Goal: Task Accomplishment & Management: Complete application form

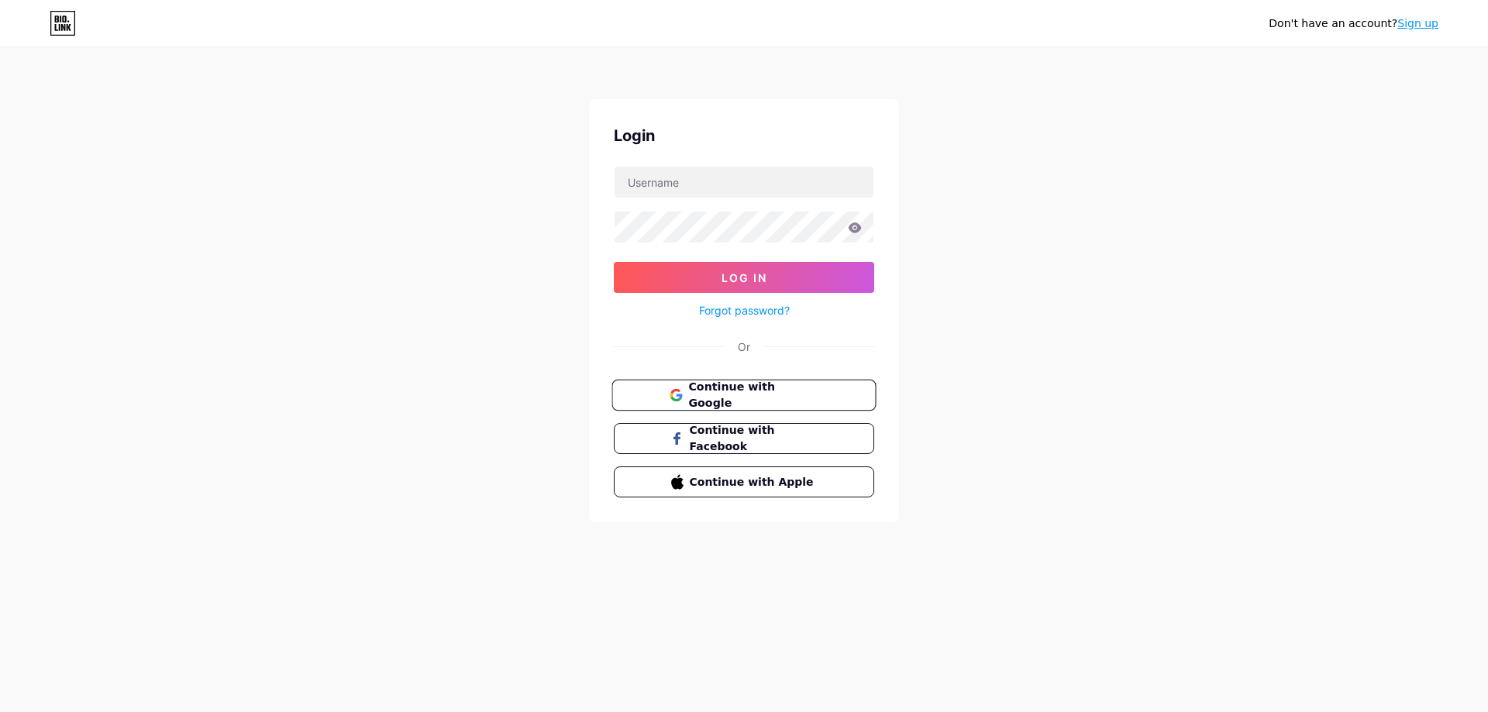
click at [786, 405] on button "Continue with Google" at bounding box center [744, 396] width 264 height 32
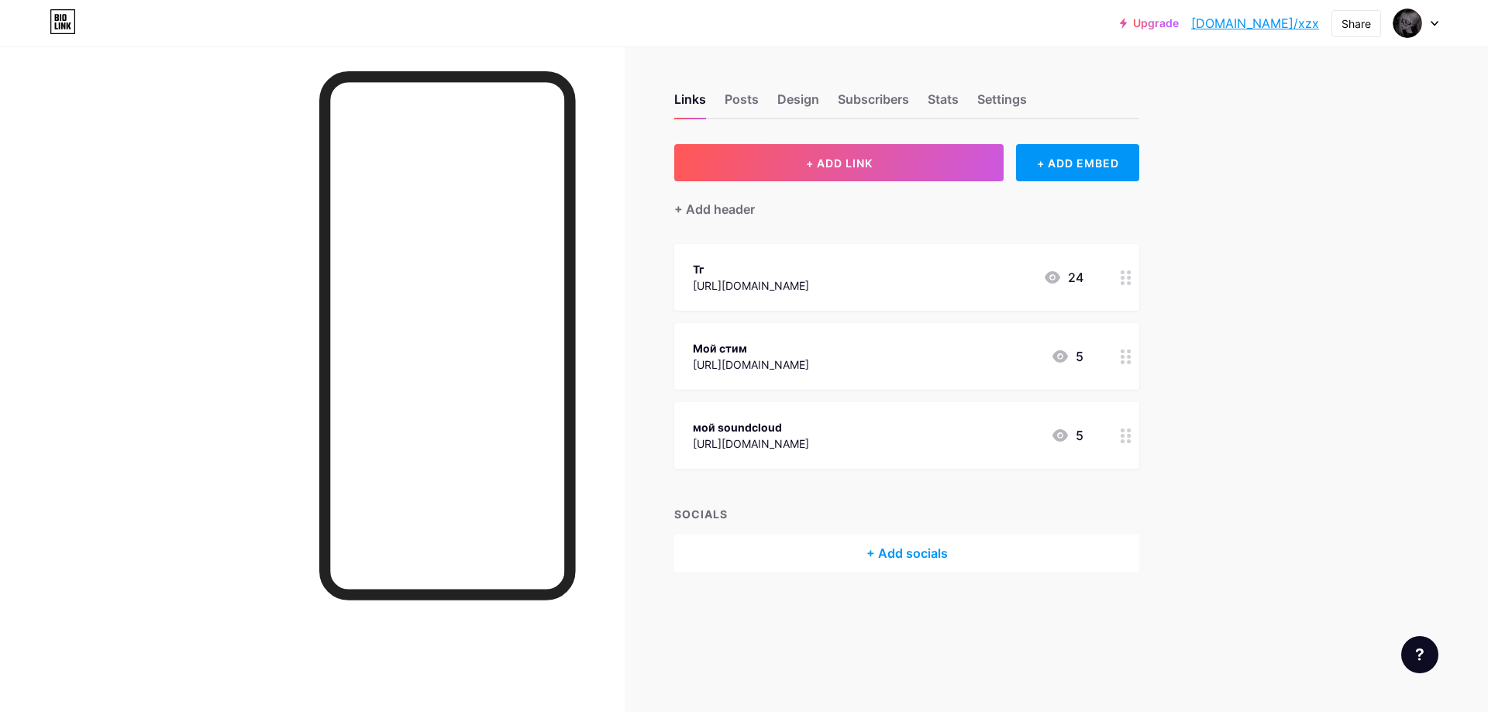
click at [771, 98] on div "Links Posts Design Subscribers Stats Settings" at bounding box center [906, 92] width 465 height 54
click at [760, 98] on div "Links Posts Design Subscribers Stats Settings" at bounding box center [906, 92] width 465 height 54
drag, startPoint x: 764, startPoint y: 101, endPoint x: 774, endPoint y: 102, distance: 10.1
click at [769, 102] on div "Links Posts Design Subscribers Stats Settings" at bounding box center [906, 92] width 465 height 54
click at [774, 102] on div "Links Posts Design Subscribers Stats Settings" at bounding box center [906, 92] width 465 height 54
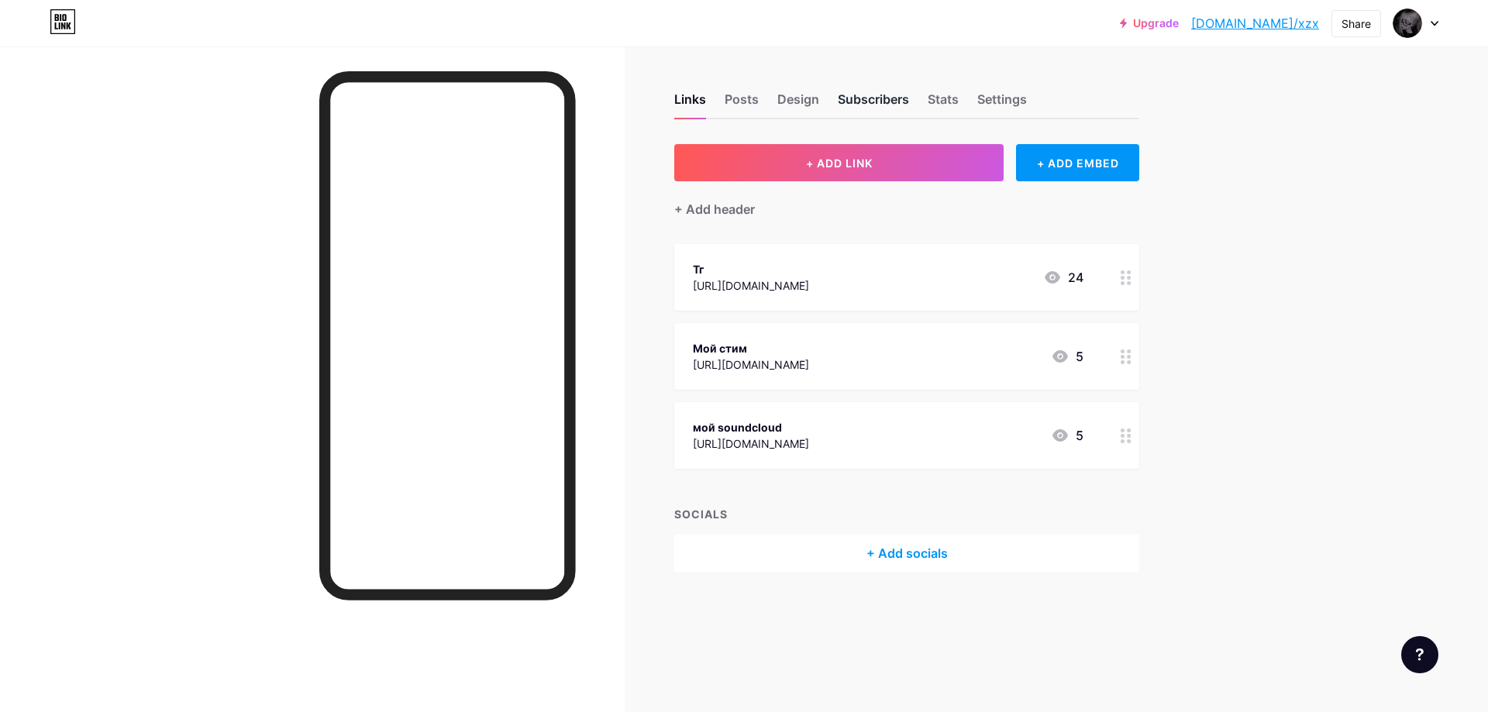
click at [850, 98] on div "Subscribers" at bounding box center [873, 104] width 71 height 28
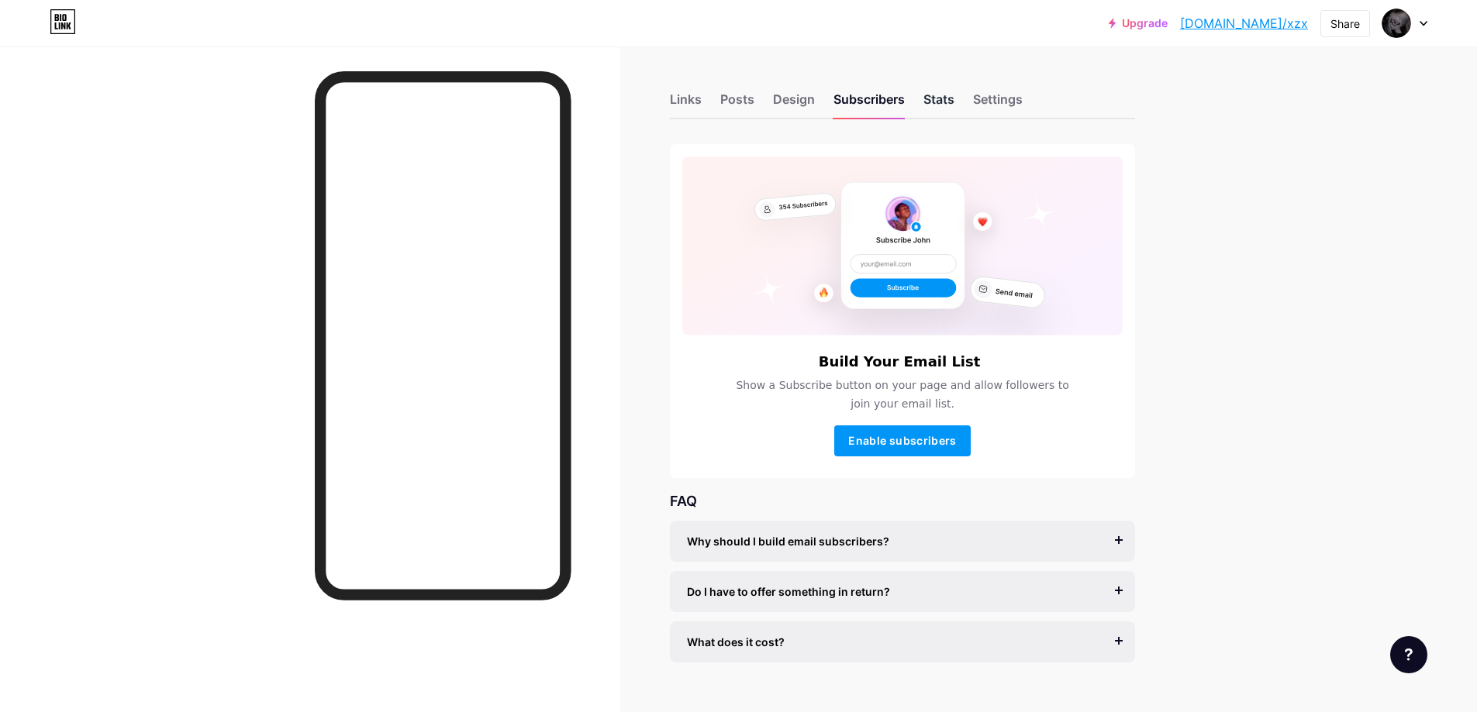
click at [935, 103] on div "Stats" at bounding box center [938, 104] width 31 height 28
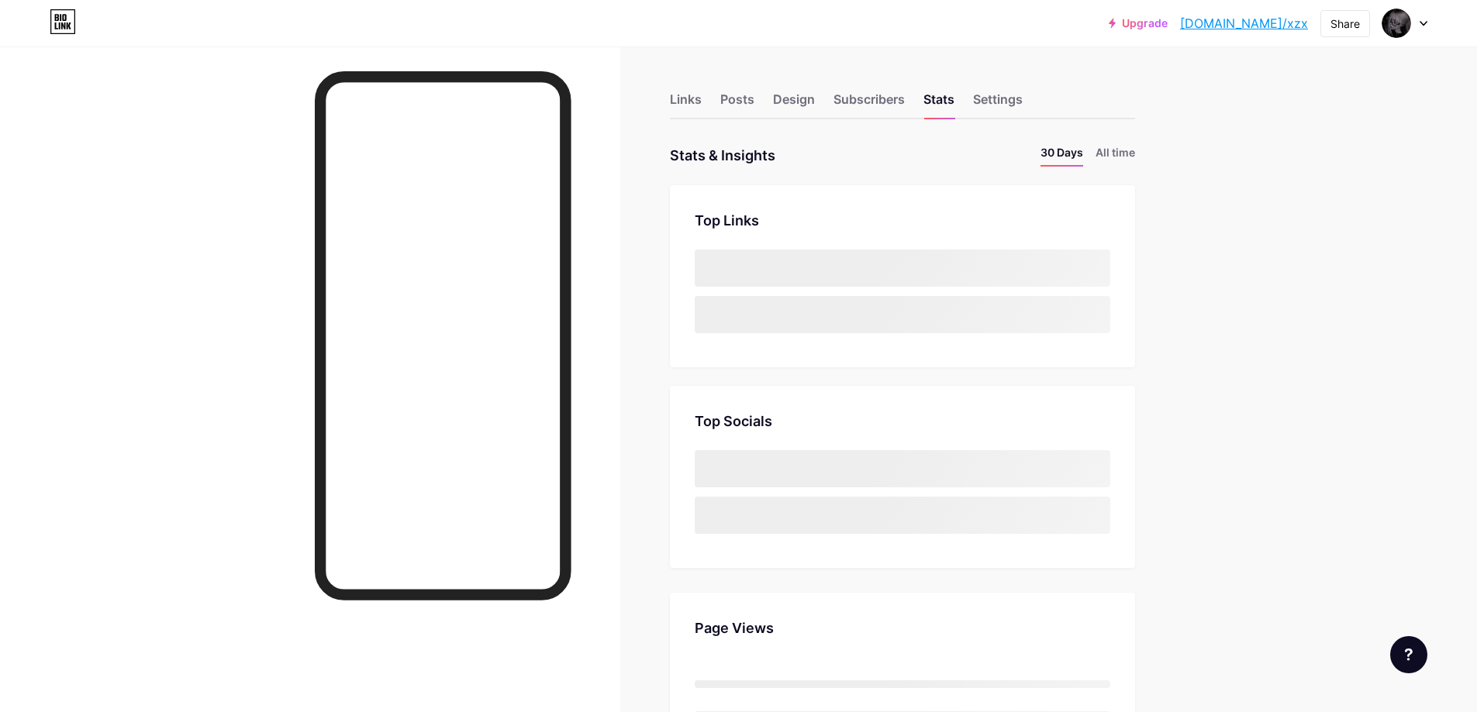
click at [771, 109] on div "Links Posts Design Subscribers Stats Settings" at bounding box center [902, 92] width 465 height 54
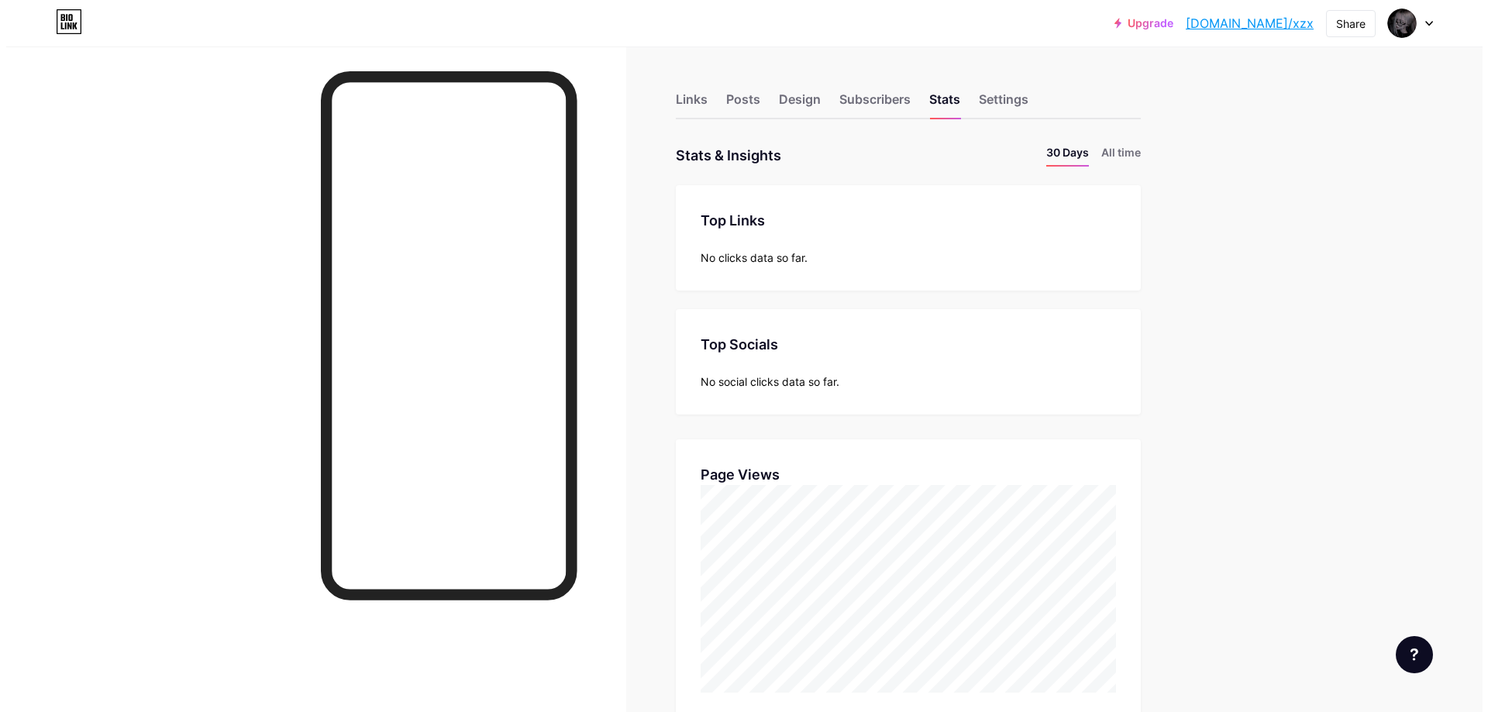
scroll to position [712, 1477]
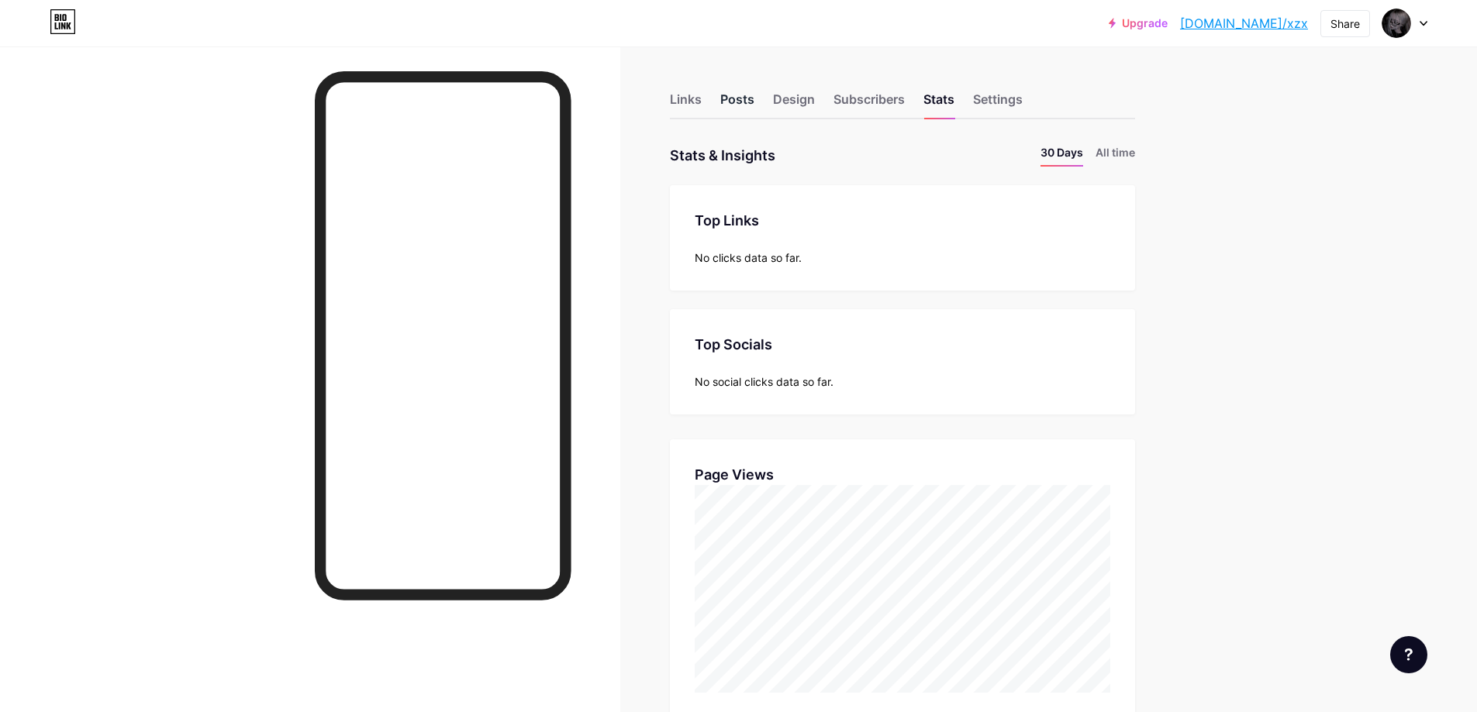
click at [733, 105] on div "Posts" at bounding box center [737, 104] width 34 height 28
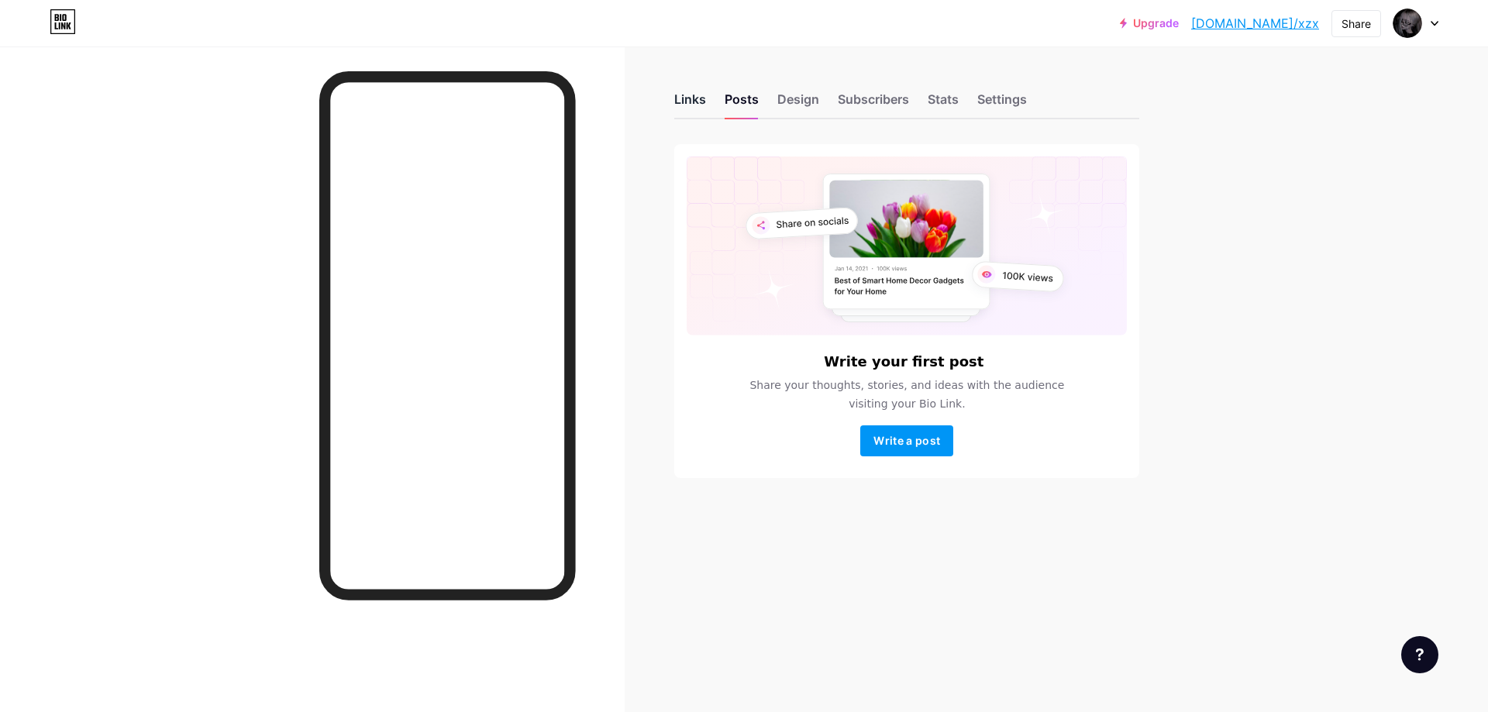
click at [690, 104] on div "Links" at bounding box center [690, 104] width 32 height 28
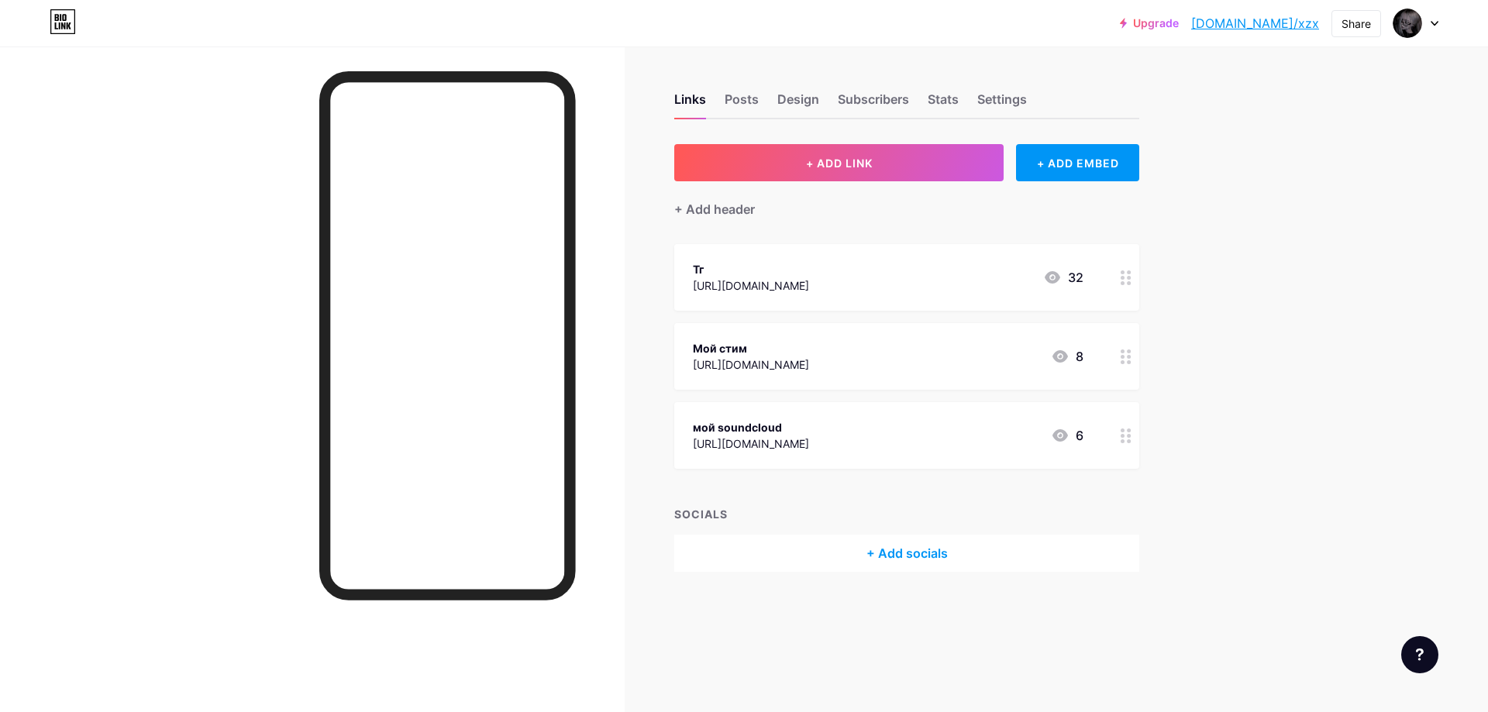
click at [869, 291] on div "Тг https://t.me/Zypkazz 32" at bounding box center [888, 278] width 391 height 36
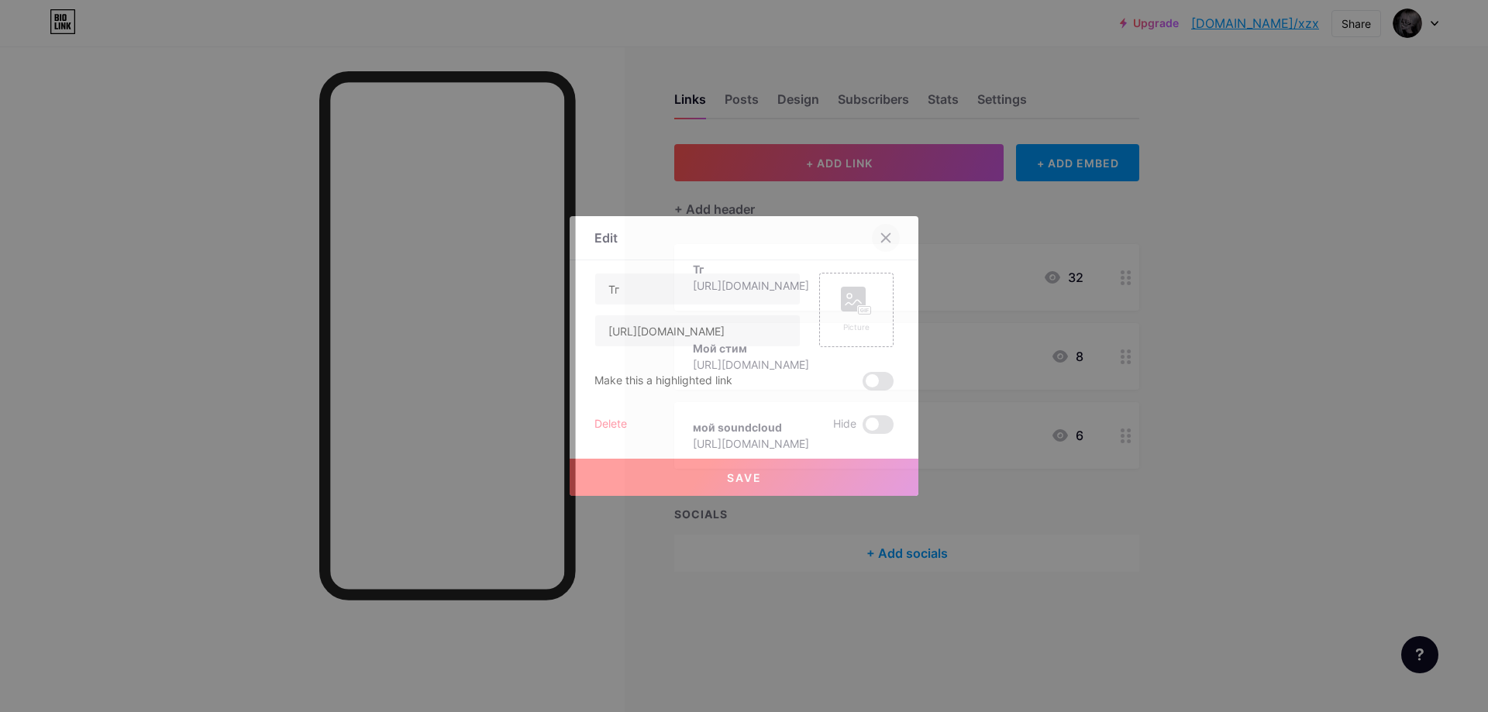
click at [898, 235] on div at bounding box center [886, 238] width 28 height 28
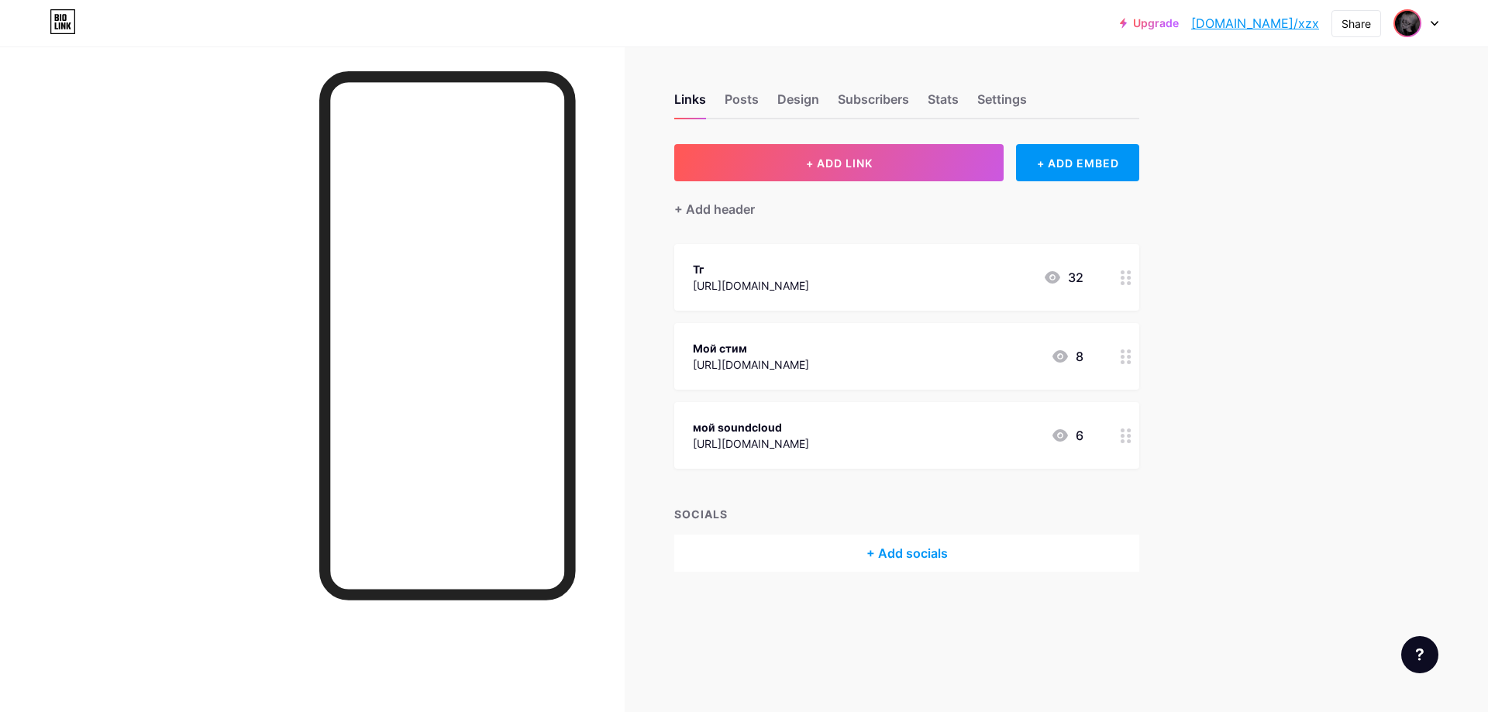
click at [1408, 29] on img at bounding box center [1407, 23] width 25 height 25
click at [1330, 178] on link "Account settings" at bounding box center [1342, 176] width 192 height 42
click at [1424, 25] on div at bounding box center [1416, 23] width 45 height 28
click at [1380, 129] on div "+ Add a new page" at bounding box center [1344, 134] width 174 height 16
click at [1406, 29] on img at bounding box center [1407, 23] width 25 height 25
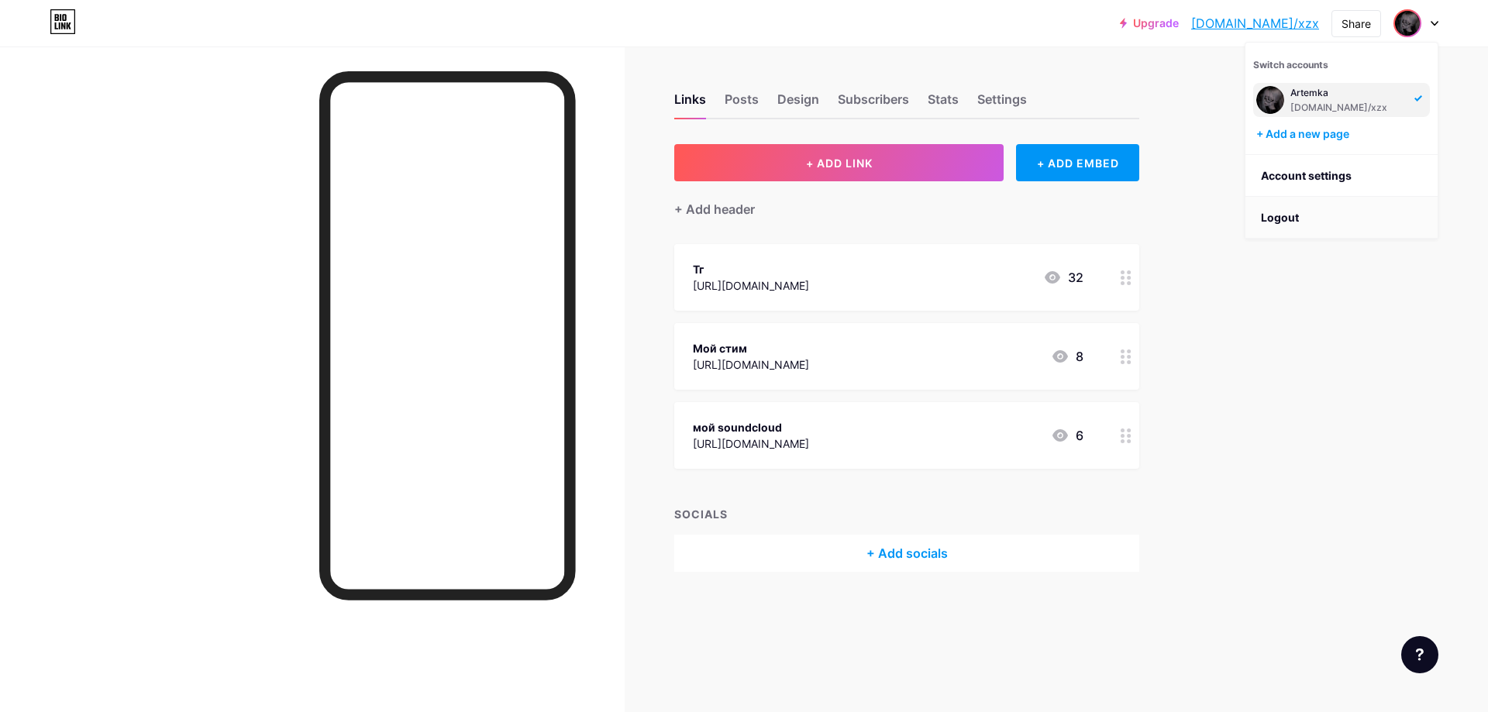
click at [1266, 212] on li "Logout" at bounding box center [1342, 218] width 192 height 42
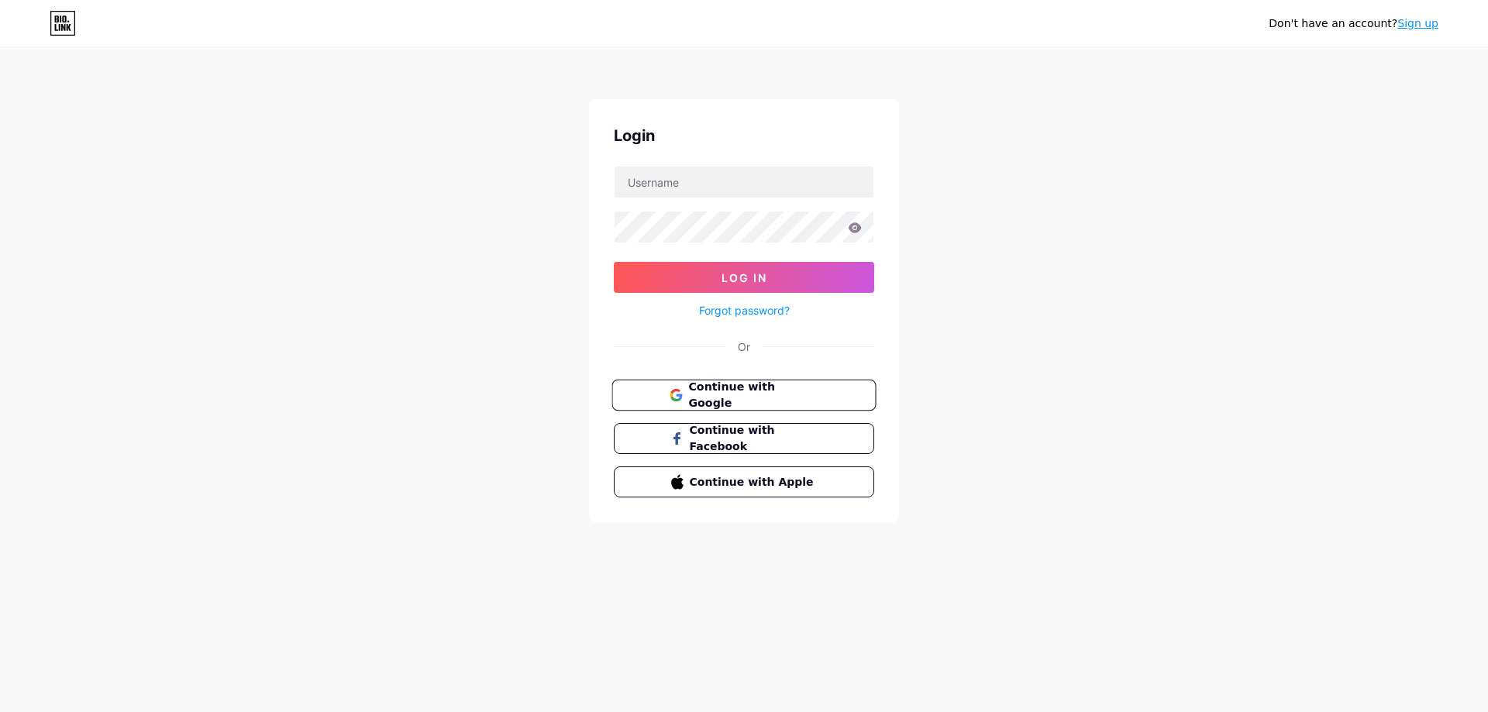
click at [805, 405] on button "Continue with Google" at bounding box center [744, 396] width 264 height 32
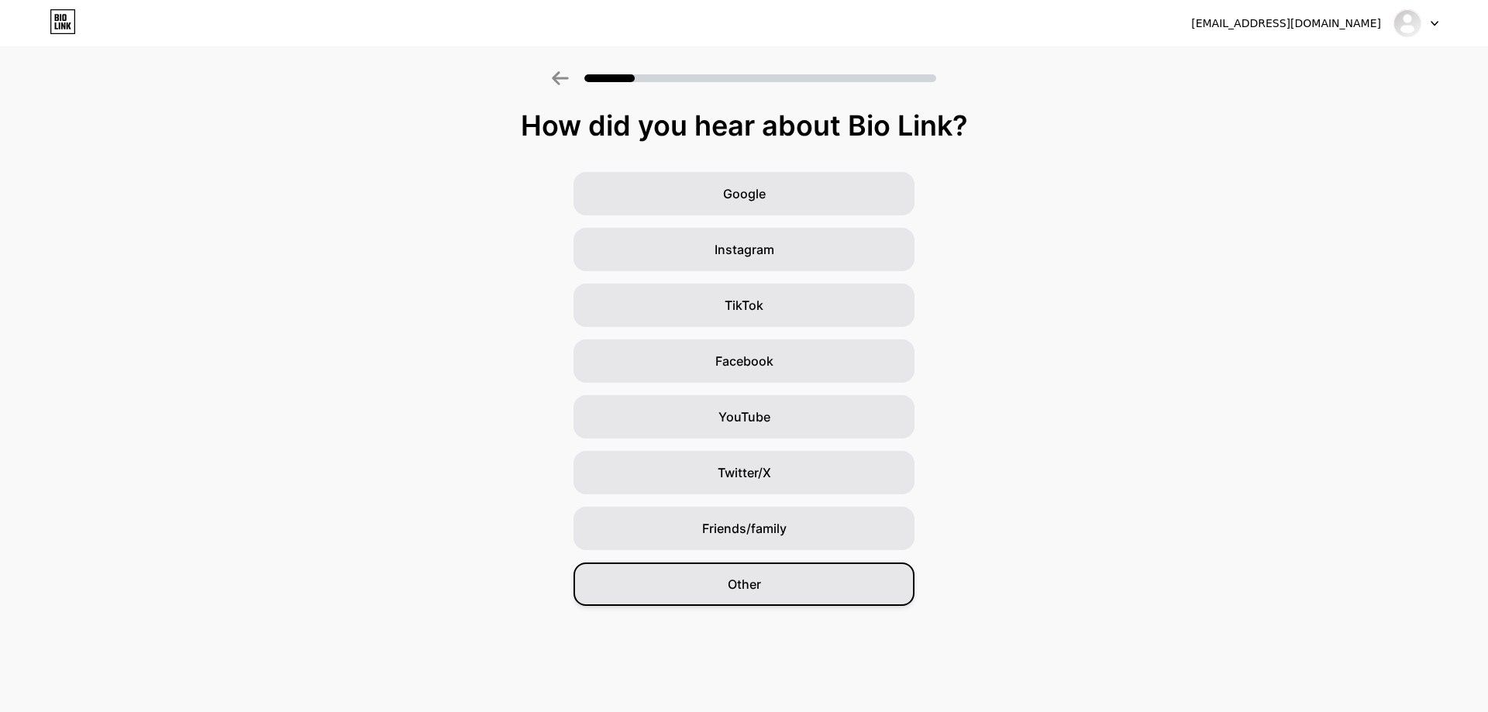
click at [857, 583] on div "Other" at bounding box center [744, 584] width 341 height 43
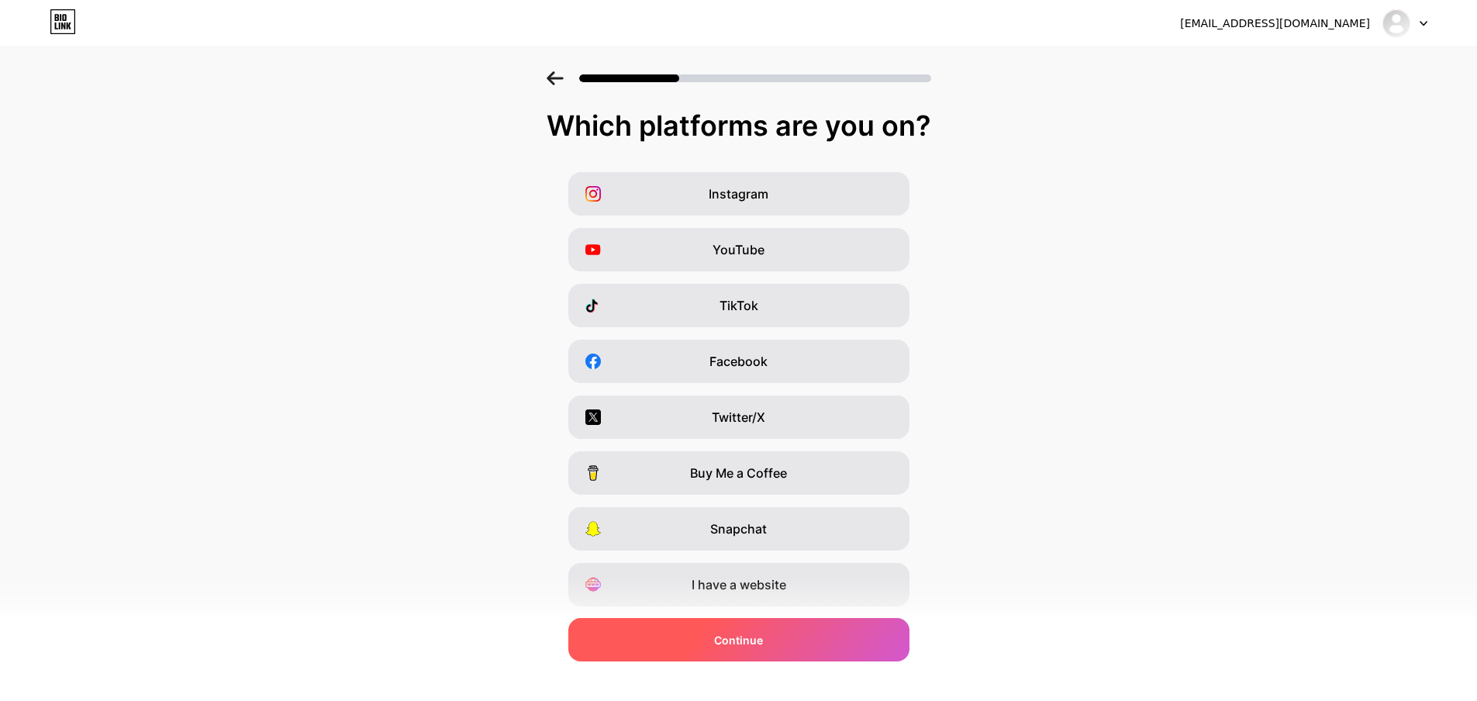
click at [860, 628] on div "Continue" at bounding box center [738, 639] width 341 height 43
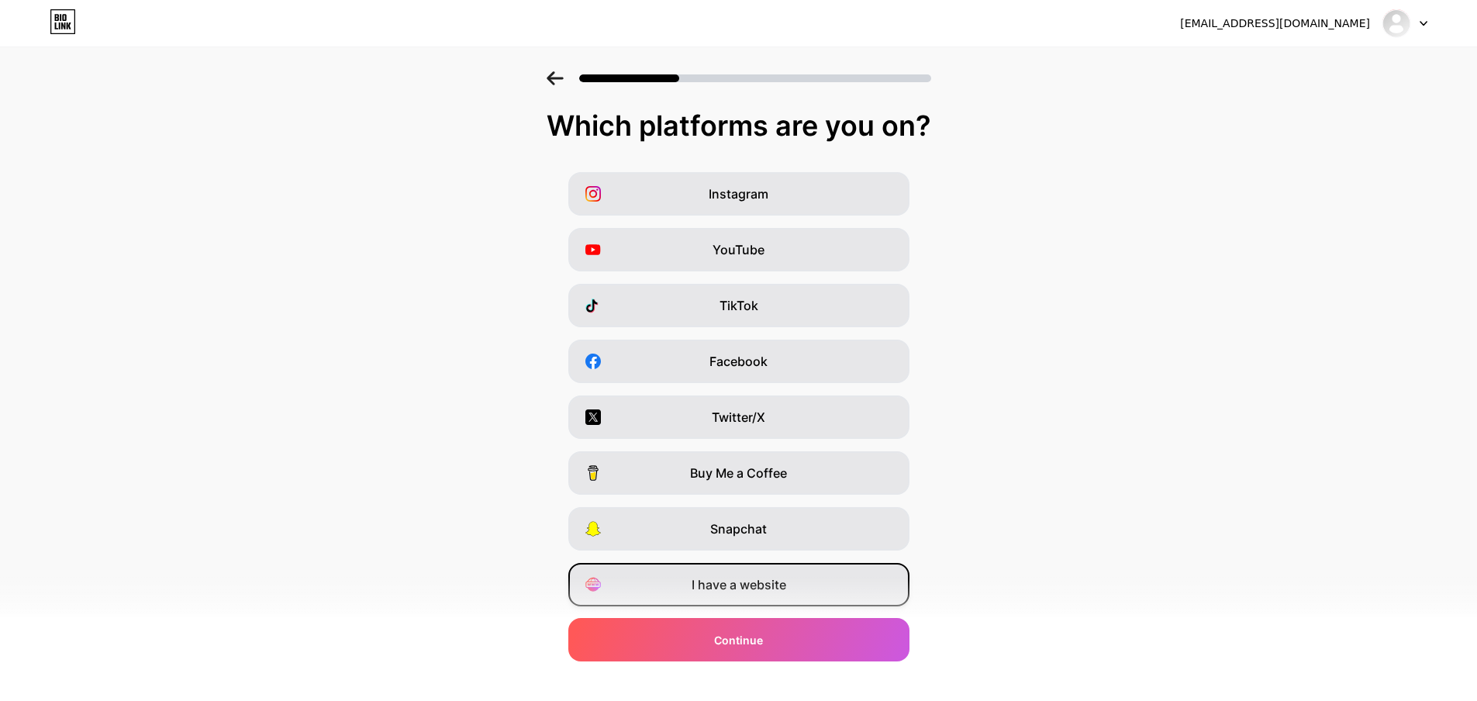
click at [853, 596] on div "I have a website" at bounding box center [738, 584] width 341 height 43
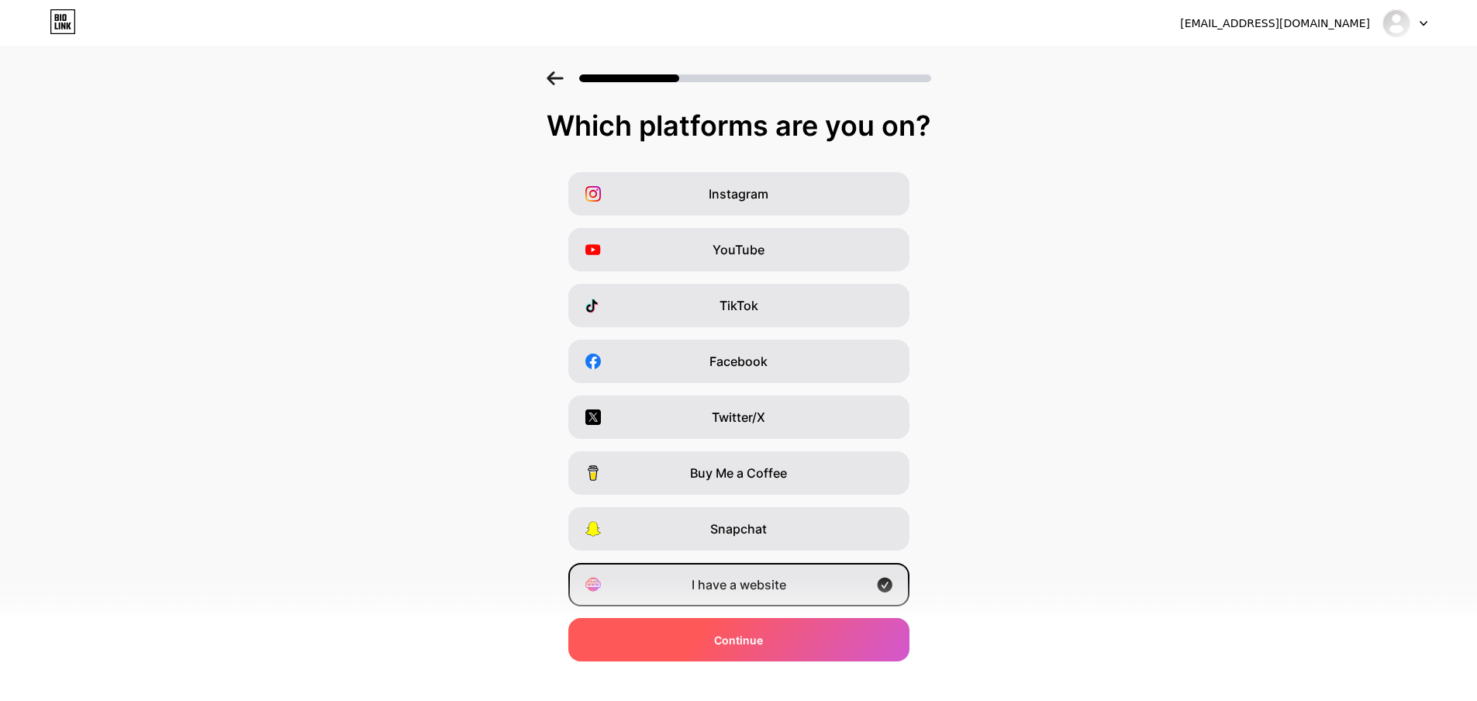
click at [860, 633] on div "Continue" at bounding box center [738, 639] width 341 height 43
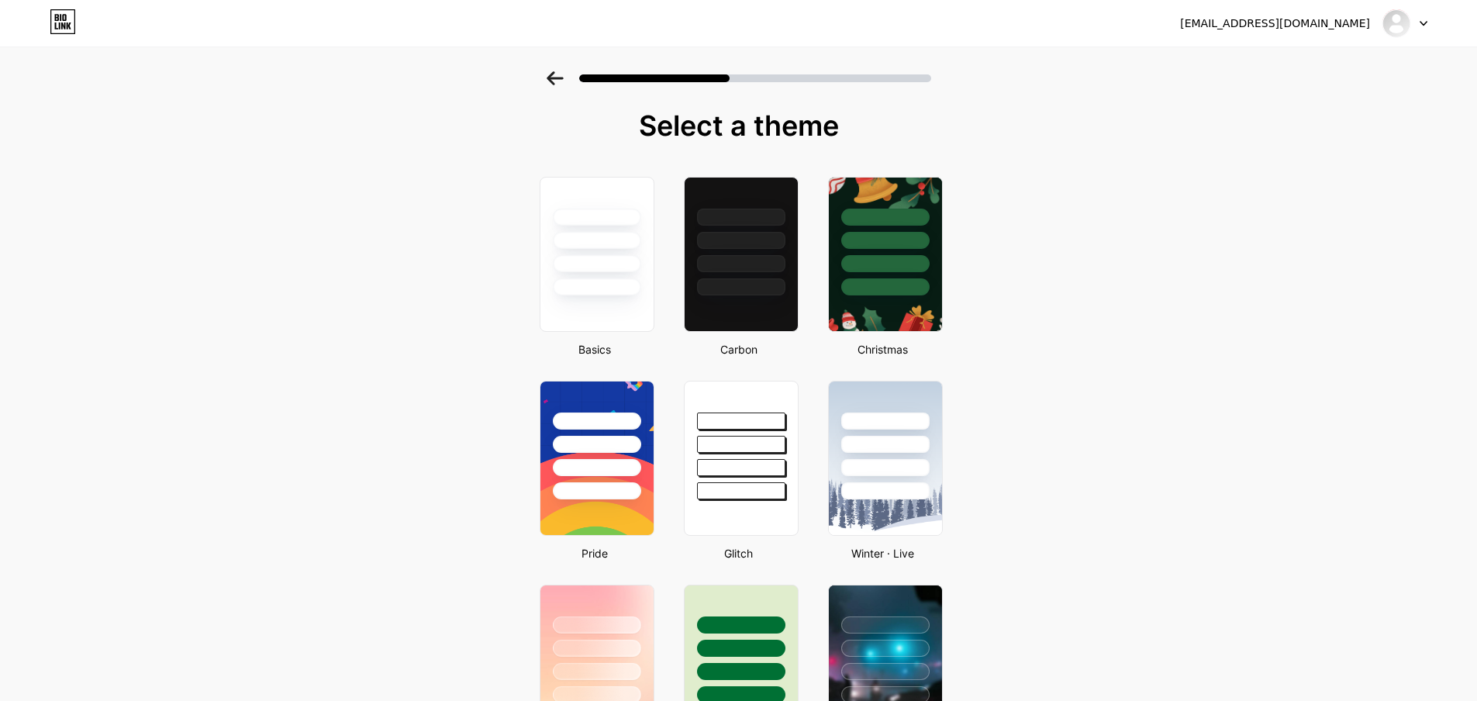
drag, startPoint x: 876, startPoint y: 599, endPoint x: 1184, endPoint y: 295, distance: 433.0
click at [743, 309] on div at bounding box center [740, 254] width 118 height 160
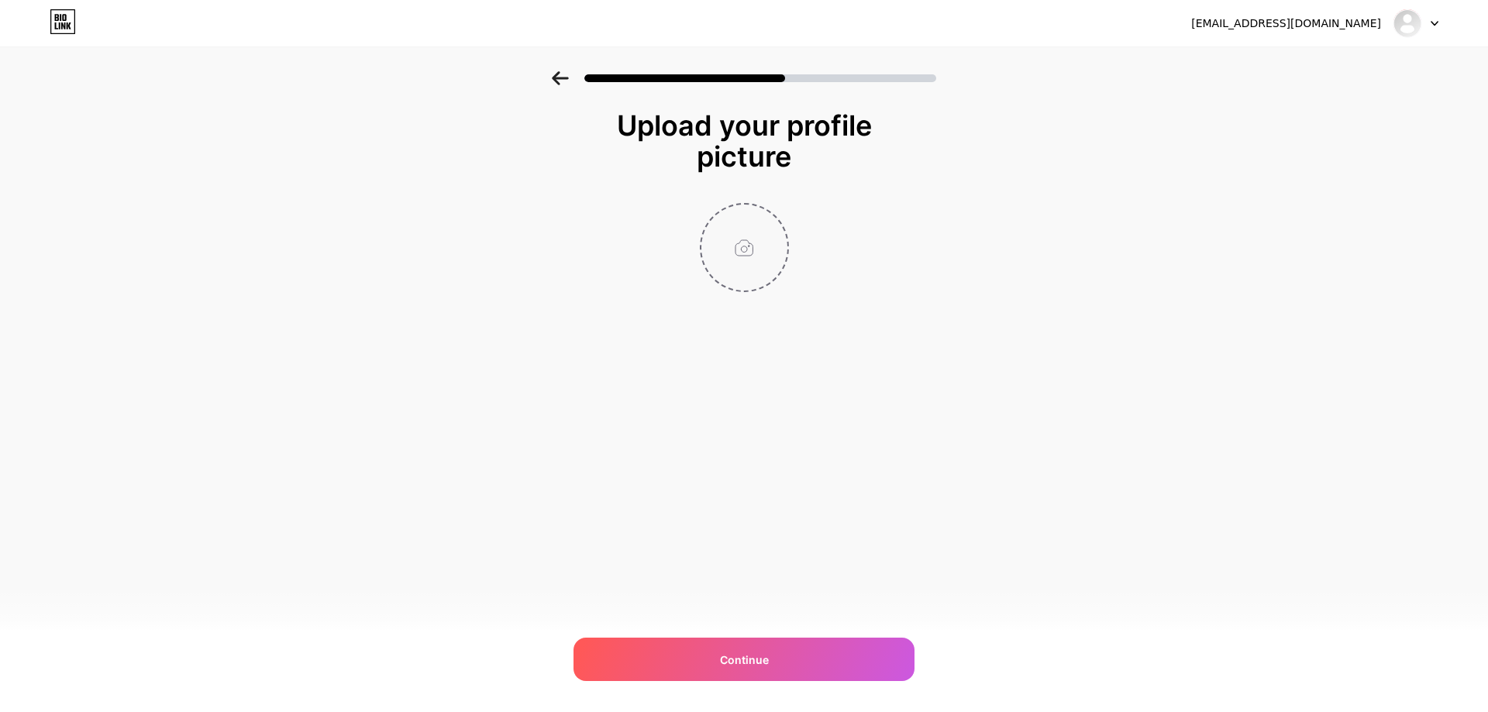
click at [756, 267] on input "file" at bounding box center [745, 248] width 86 height 86
type input "C:\fakepath\juuzou.jpg"
click at [783, 213] on circle at bounding box center [779, 214] width 17 height 17
click at [751, 241] on input "file" at bounding box center [745, 248] width 86 height 86
type input "C:\fakepath\акаши.jpg"
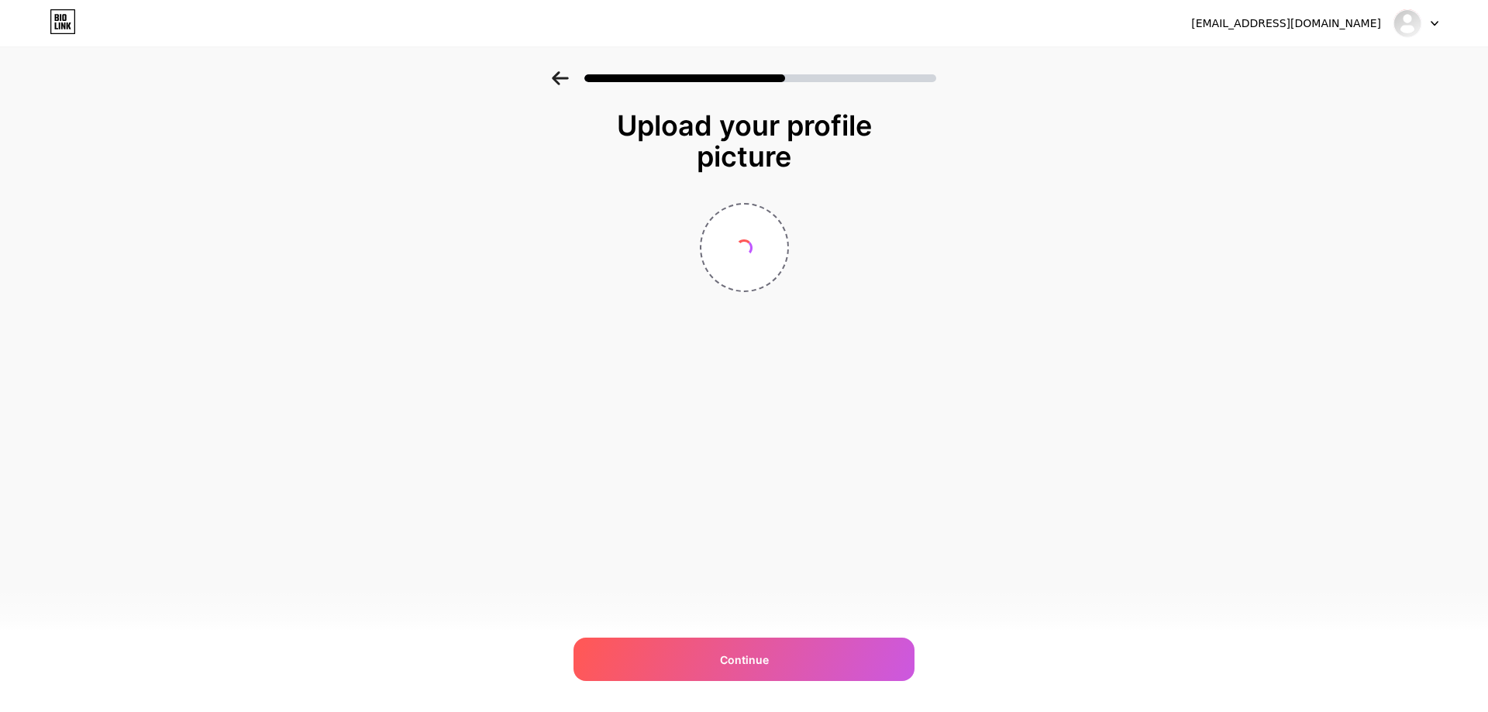
drag, startPoint x: 733, startPoint y: 511, endPoint x: 760, endPoint y: 571, distance: 65.9
drag, startPoint x: 760, startPoint y: 571, endPoint x: 691, endPoint y: 569, distance: 69.8
click at [691, 569] on div "[EMAIL_ADDRESS][DOMAIN_NAME] Logout Link Copied Upload your profile picture Con…" at bounding box center [744, 356] width 1488 height 712
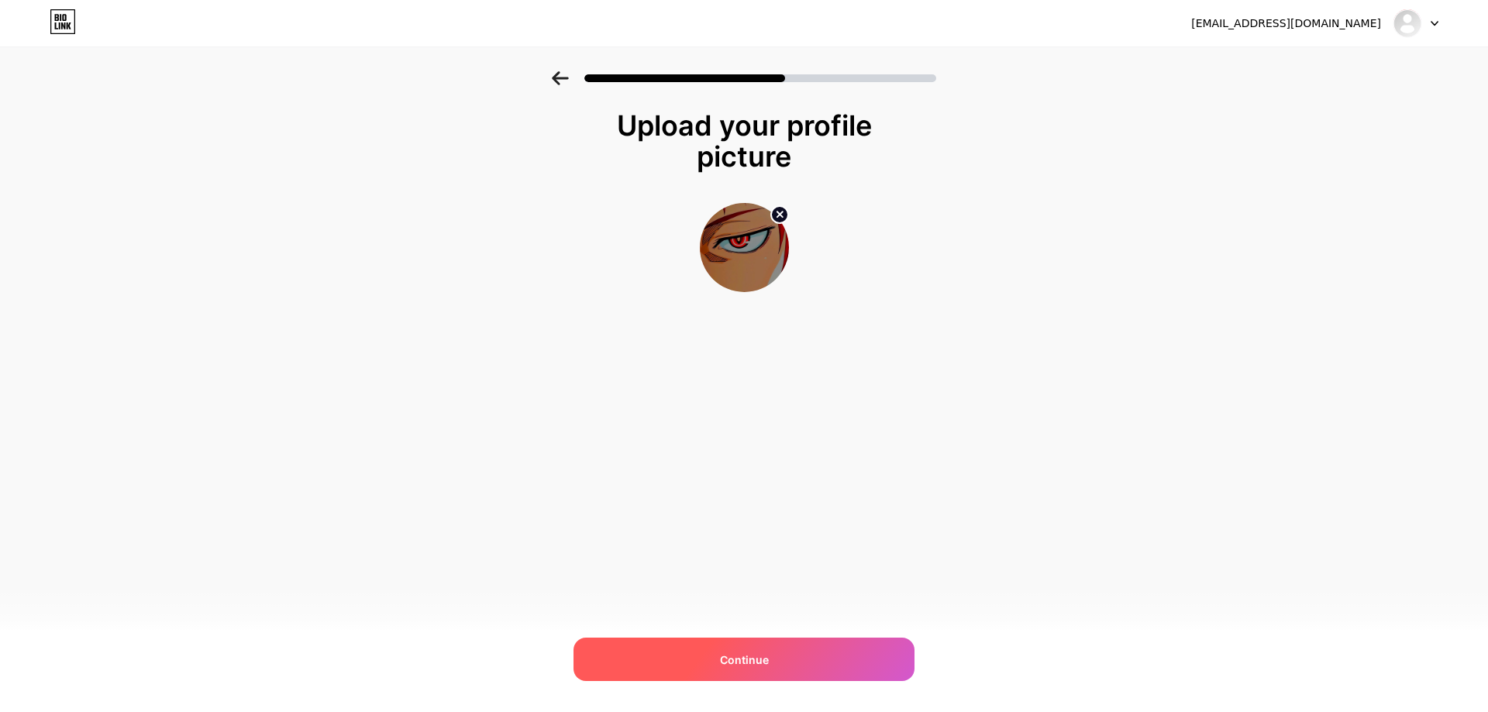
click at [791, 657] on div "Continue" at bounding box center [744, 659] width 341 height 43
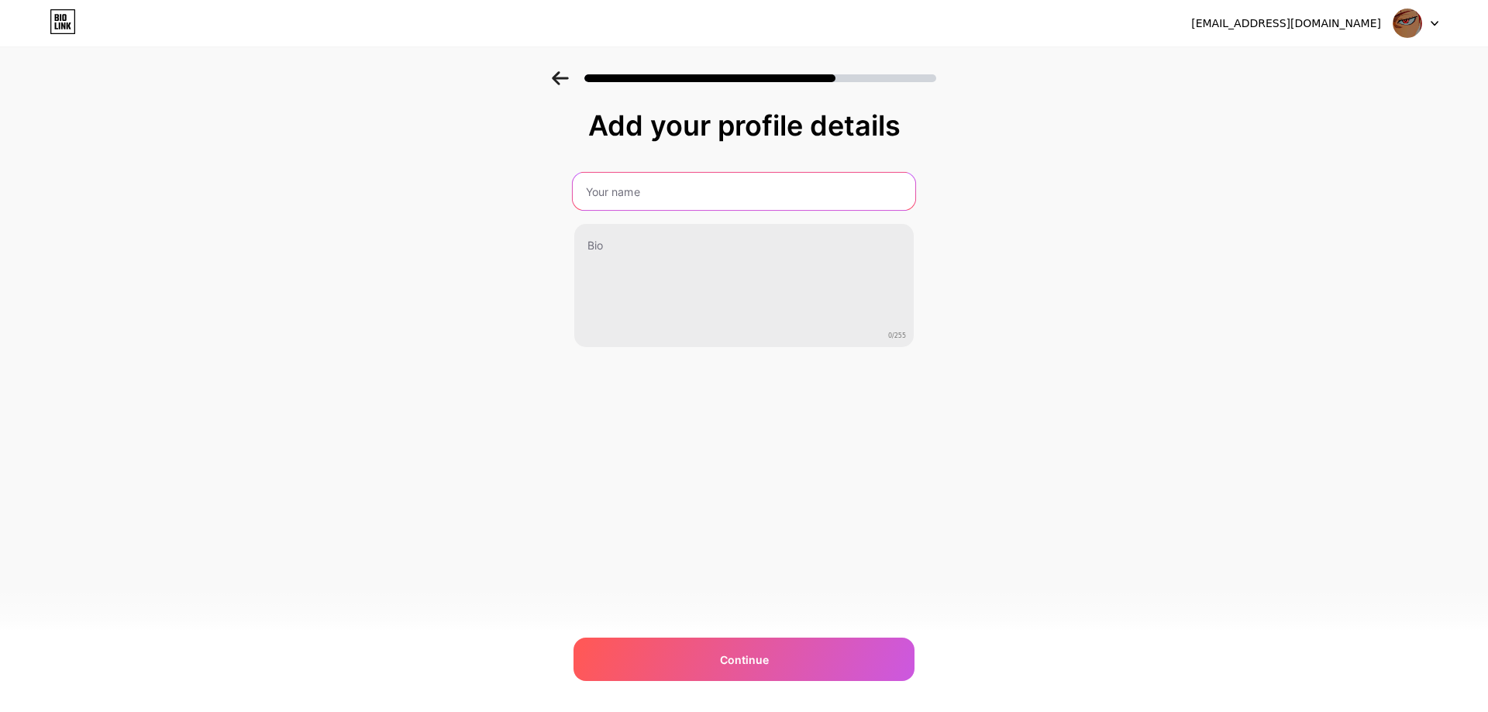
click at [679, 185] on input "text" at bounding box center [744, 191] width 343 height 37
type input "xZx"
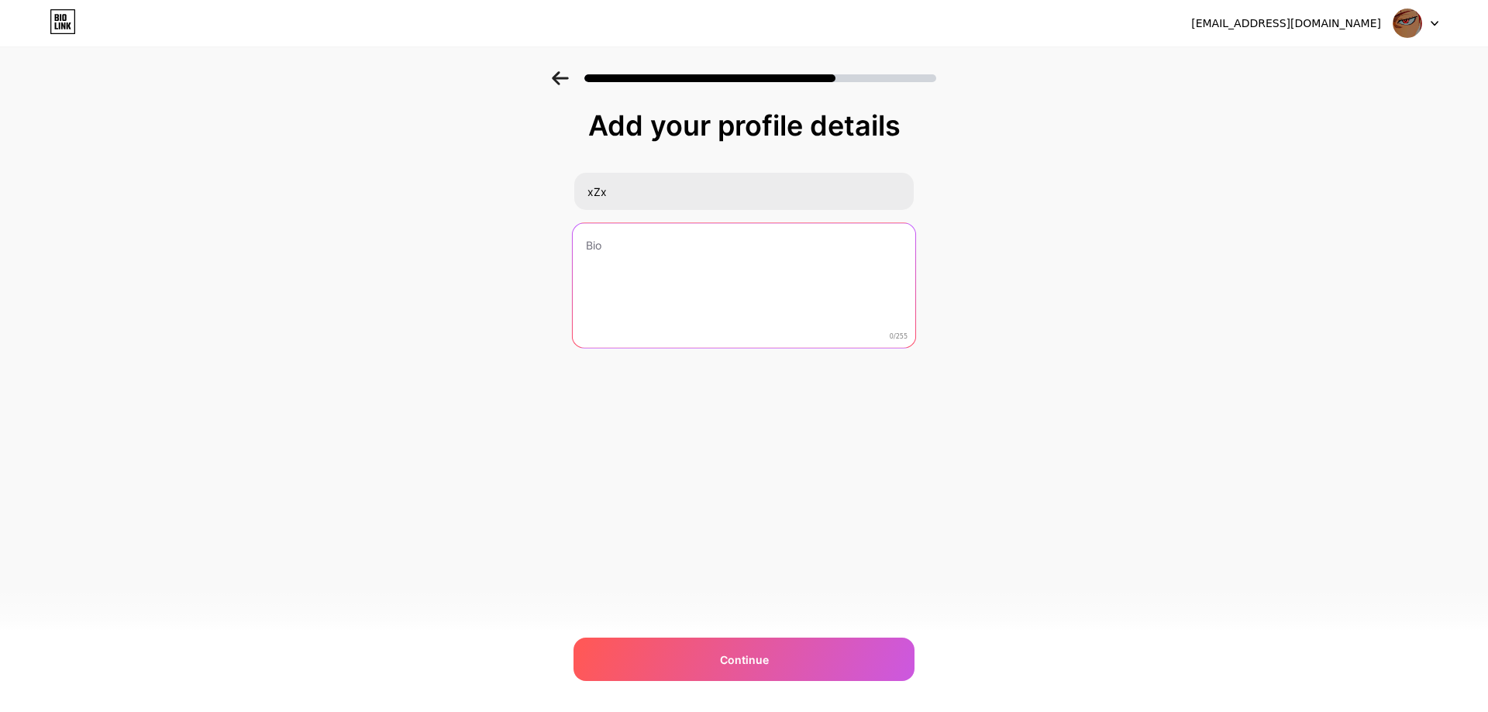
click at [667, 250] on textarea at bounding box center [744, 286] width 343 height 126
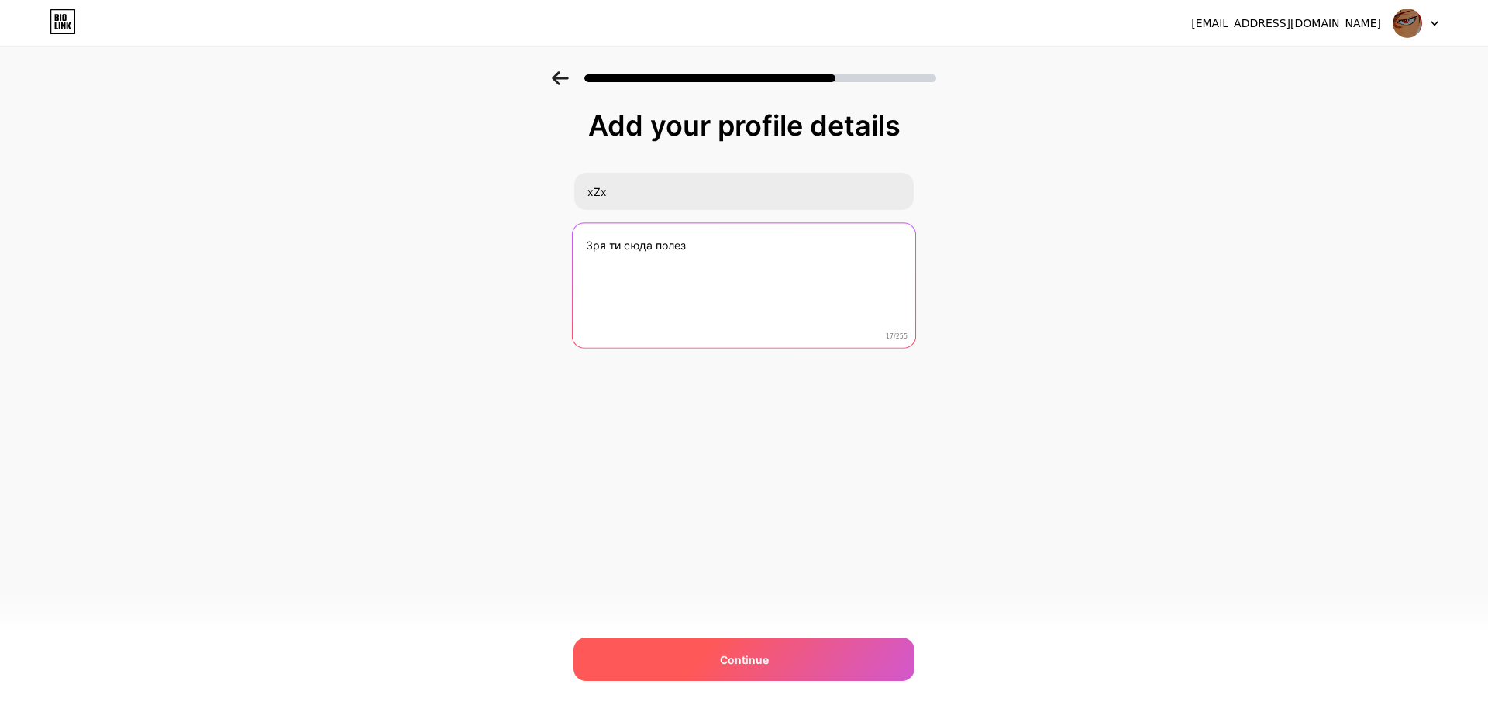
type textarea "Зря ти сюда полез"
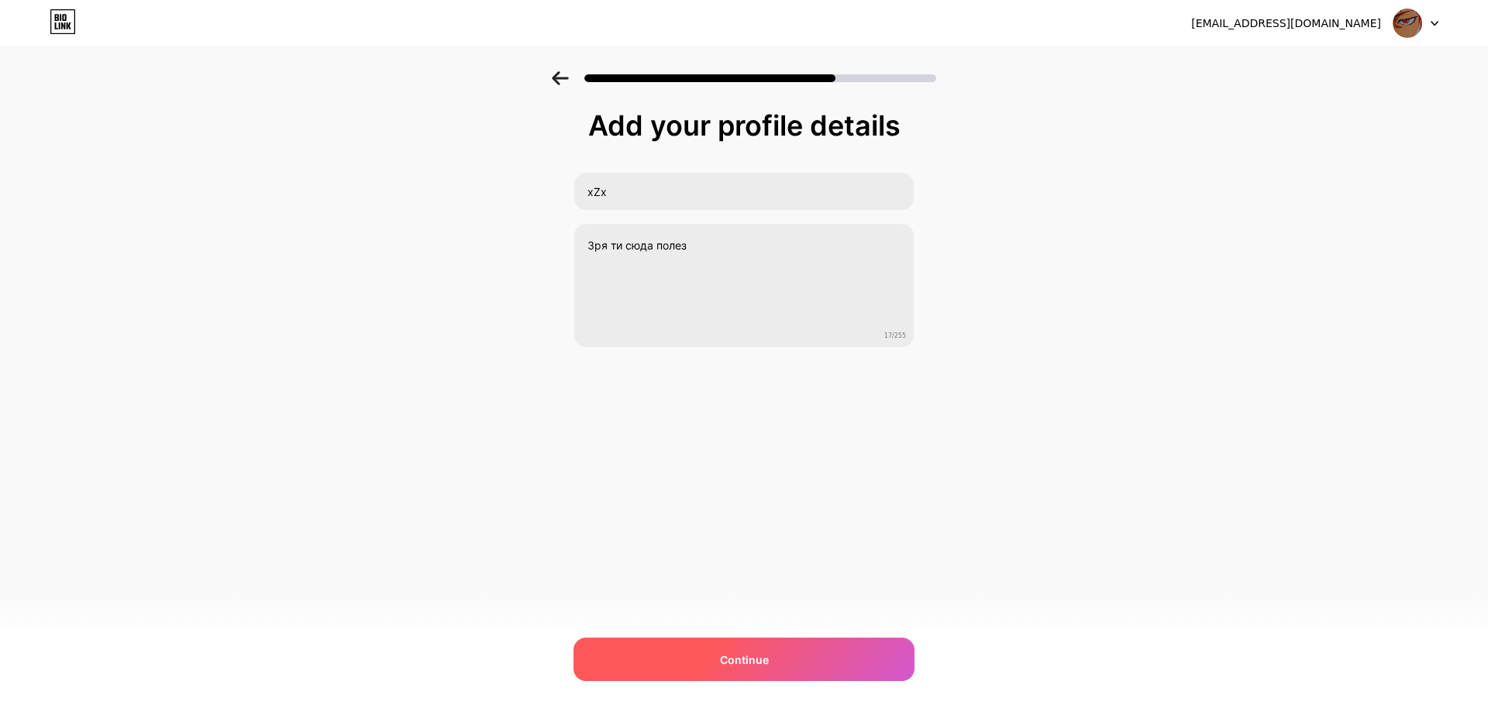
click at [839, 648] on div "Continue" at bounding box center [744, 659] width 341 height 43
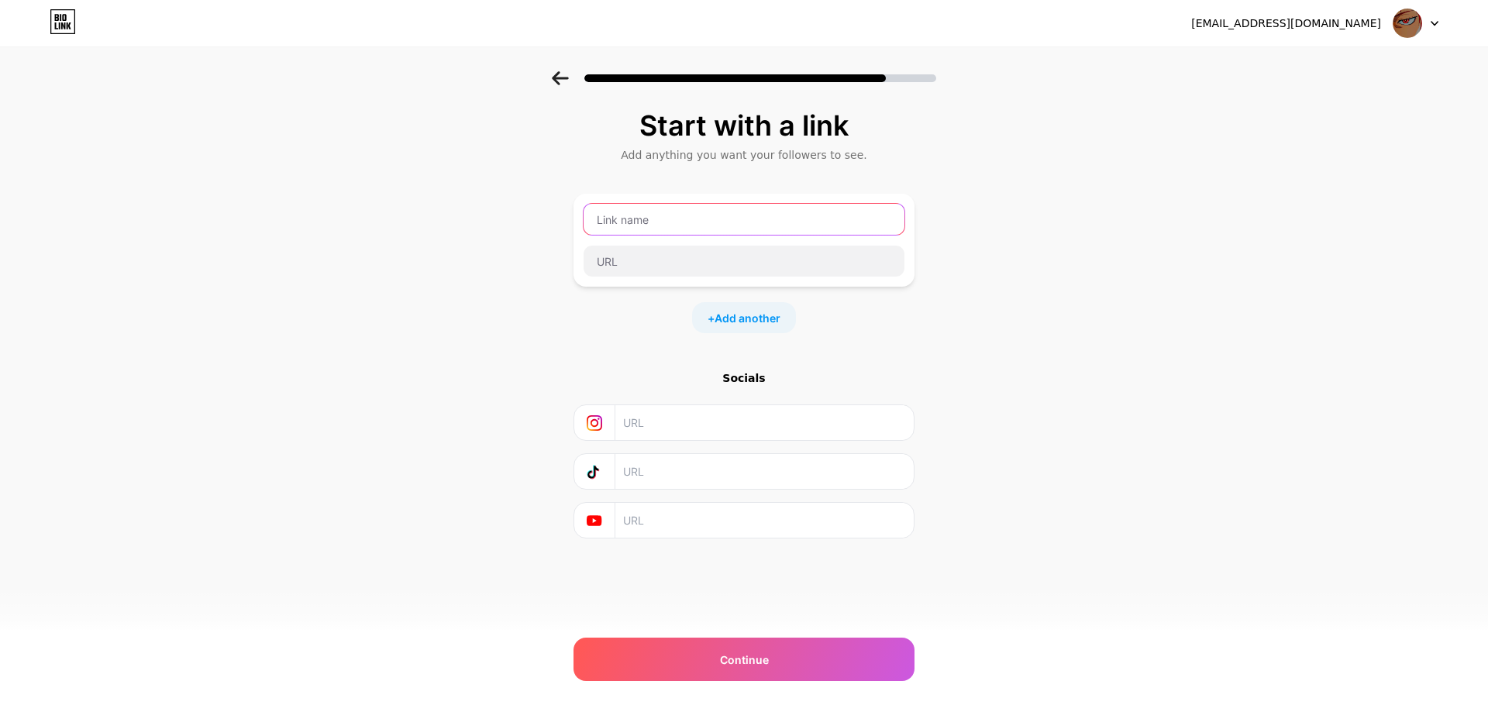
click at [646, 223] on input "text" at bounding box center [744, 219] width 321 height 31
click at [672, 229] on input "text" at bounding box center [744, 219] width 321 height 31
paste input "@Zypkazz"
type input "@Zypkazz"
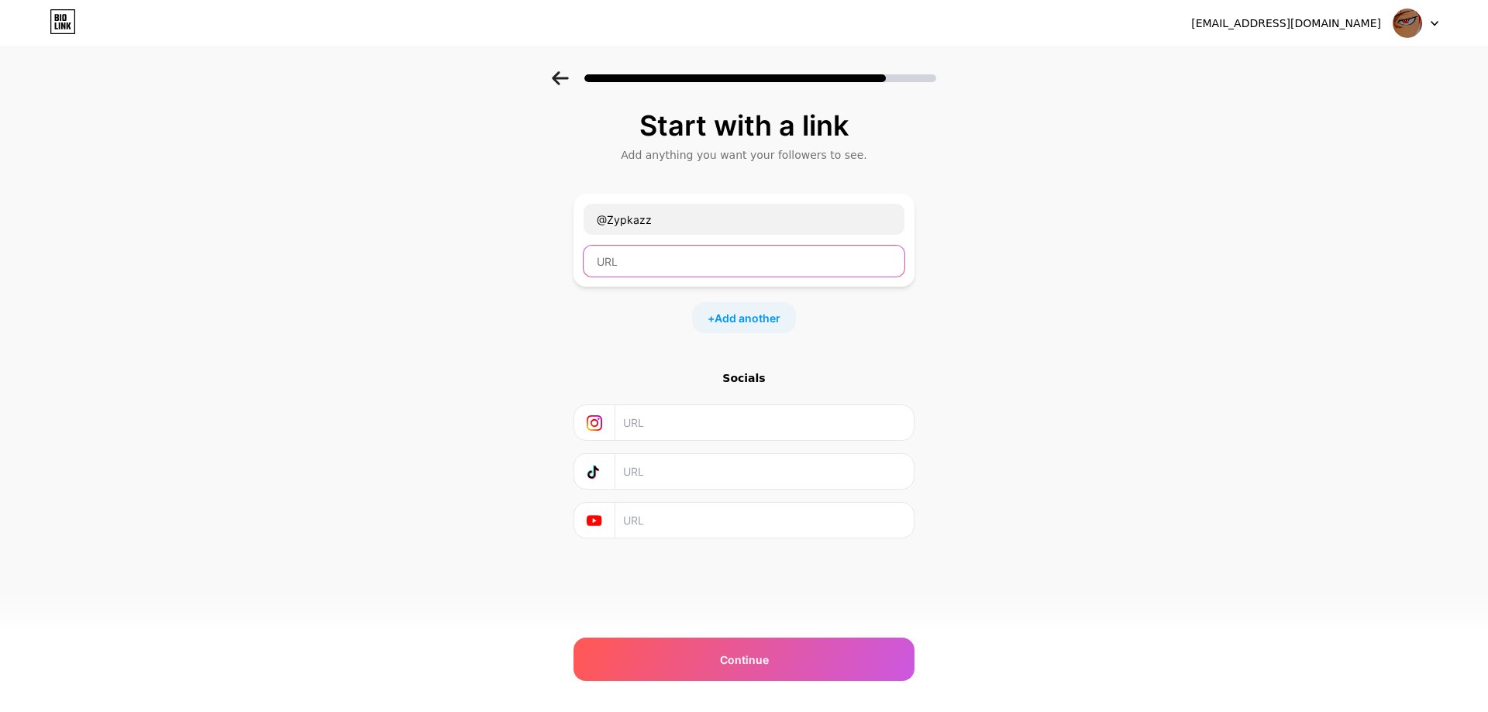
click at [701, 265] on input "text" at bounding box center [744, 261] width 321 height 31
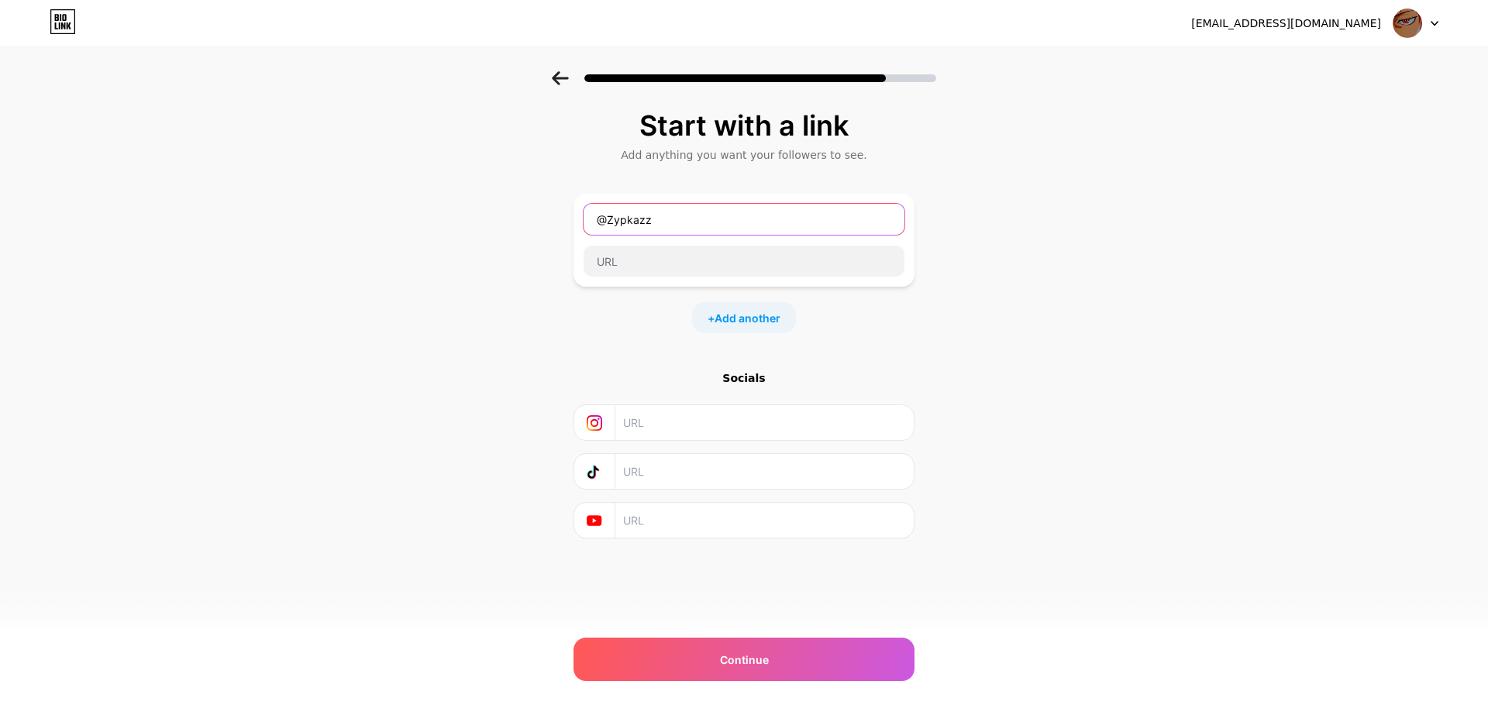
drag, startPoint x: 705, startPoint y: 223, endPoint x: 572, endPoint y: 223, distance: 132.6
click at [572, 223] on div "Start with a link Add anything you want your followers to see. @Zypkazz + Add a…" at bounding box center [744, 343] width 1488 height 545
type input "М"
type input "Тг"
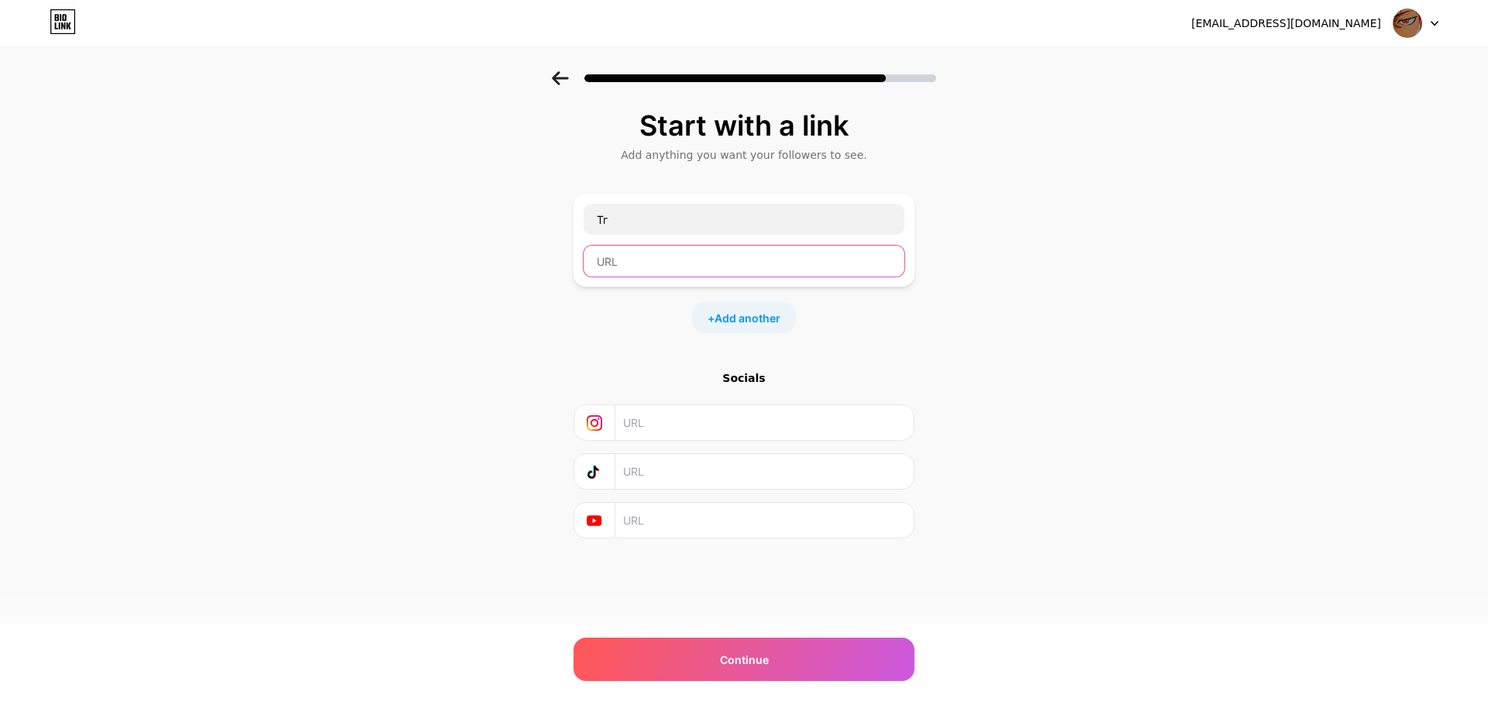
click at [646, 250] on input "text" at bounding box center [744, 261] width 321 height 31
paste input "@Zypkazz"
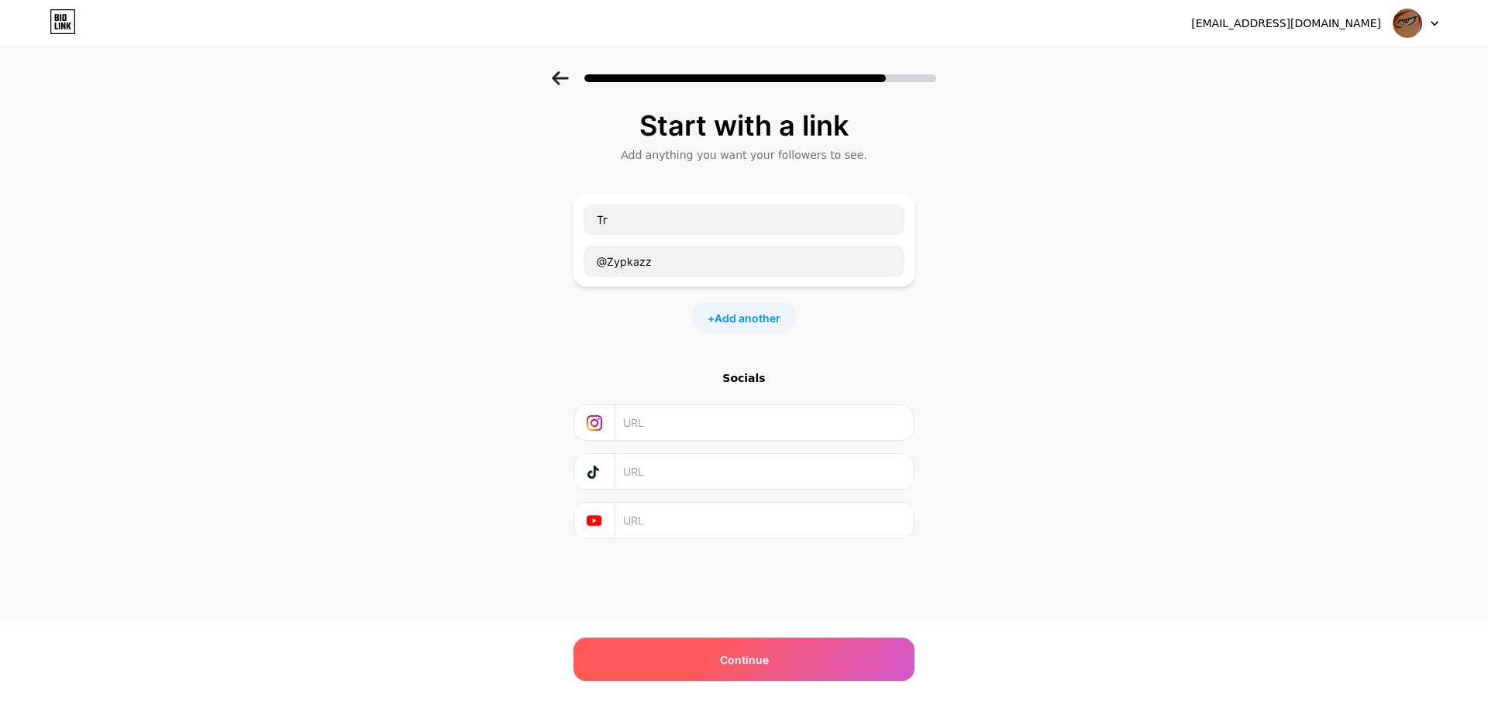
click at [825, 657] on div "Continue" at bounding box center [744, 659] width 341 height 43
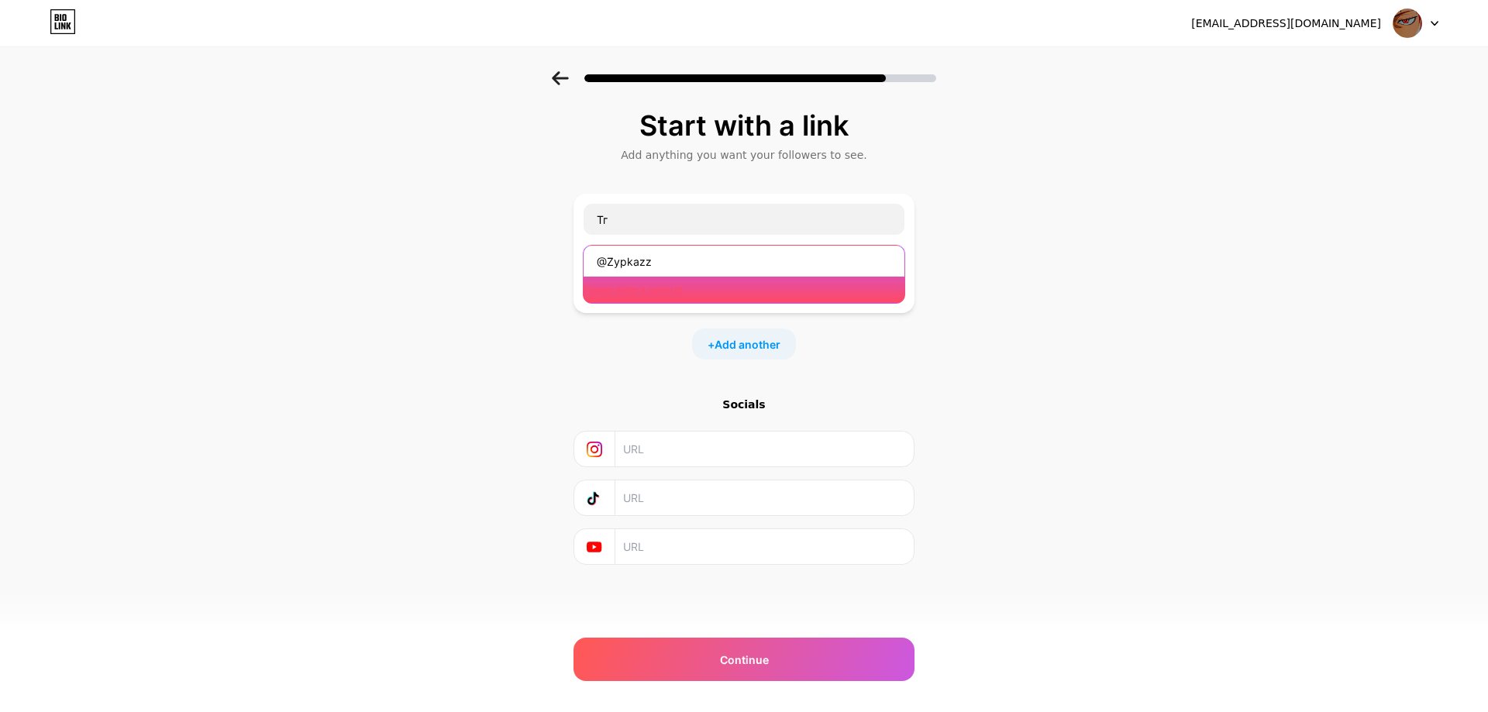
drag, startPoint x: 662, startPoint y: 271, endPoint x: 540, endPoint y: 268, distance: 122.5
click at [540, 267] on div "Start with a link Add anything you want your followers to see. Тг @Zypkazz Plea…" at bounding box center [744, 356] width 1488 height 571
paste input "[URL][DOMAIN_NAME]"
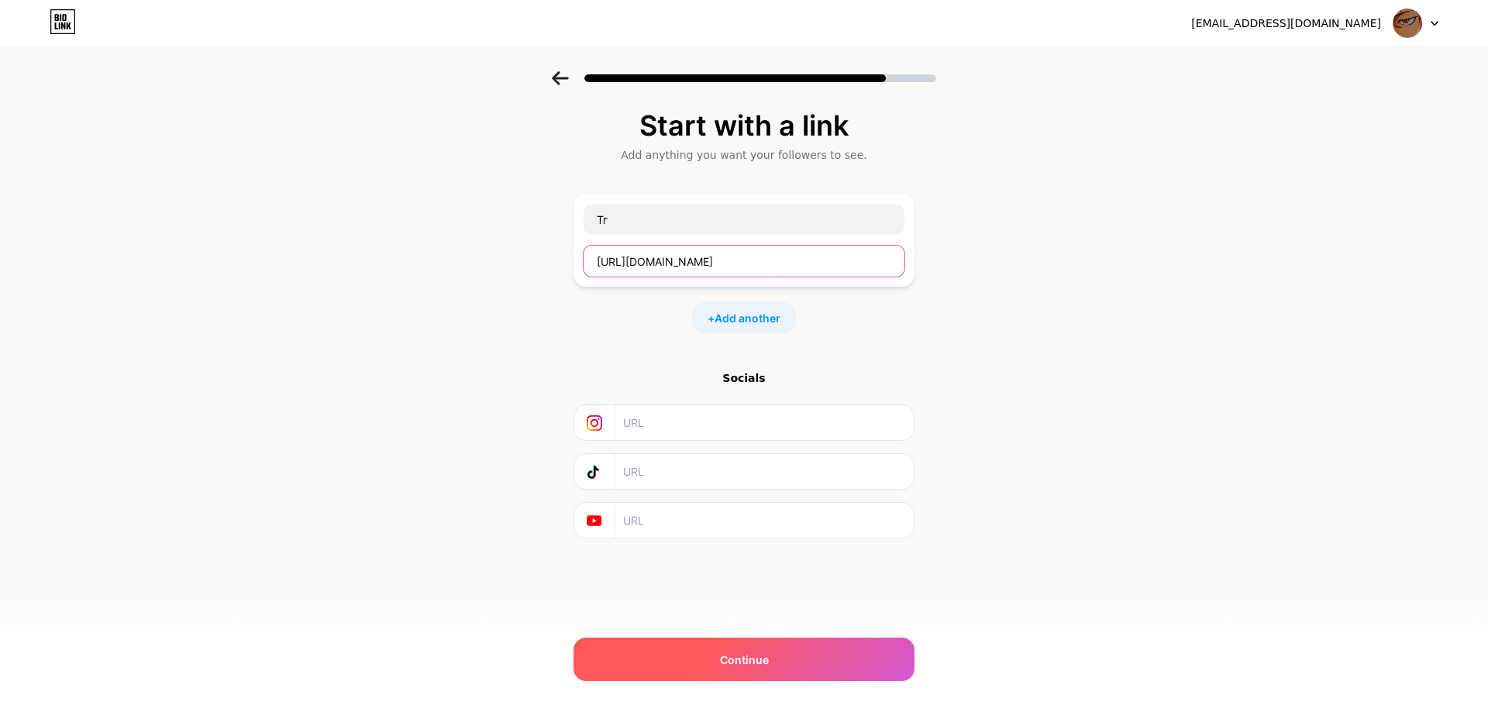
type input "[URL][DOMAIN_NAME]"
click at [830, 659] on div "Continue" at bounding box center [744, 659] width 341 height 43
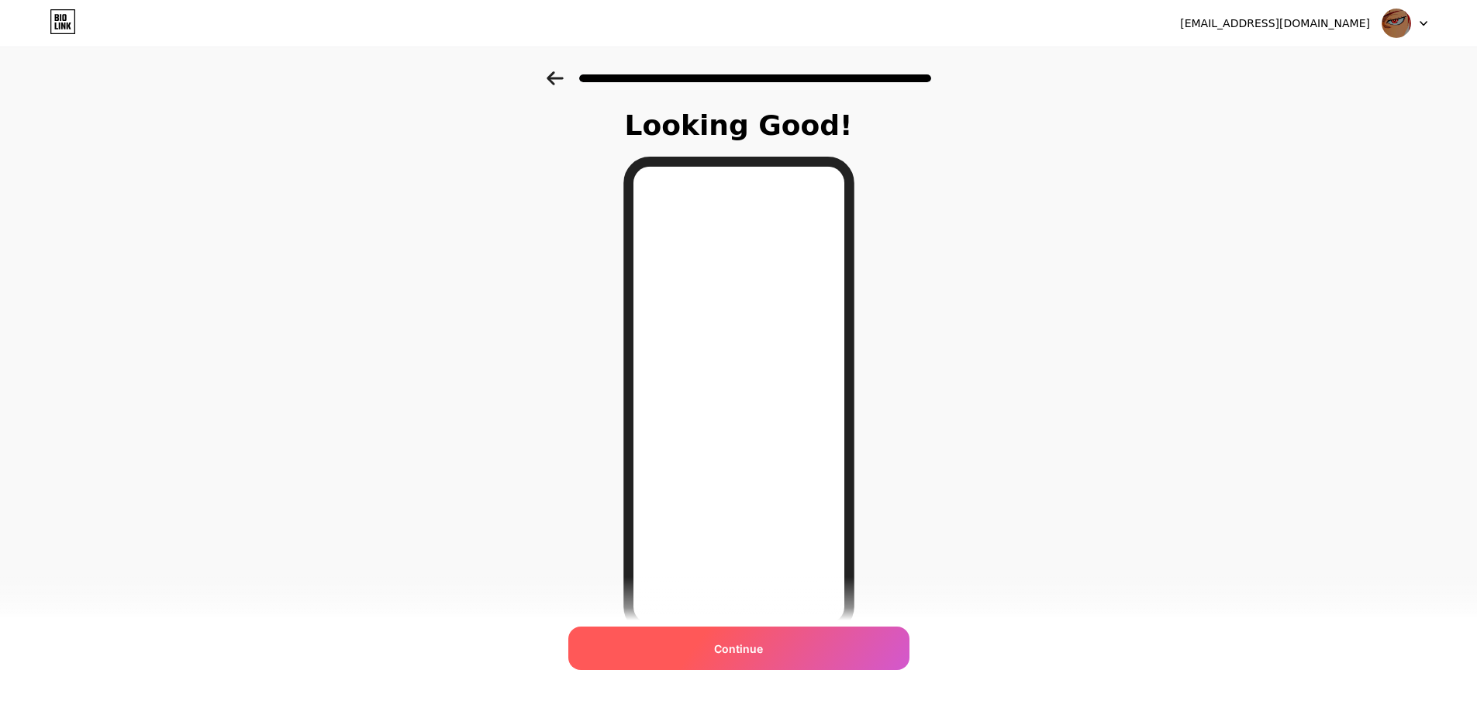
click at [839, 643] on div "Continue" at bounding box center [738, 647] width 341 height 43
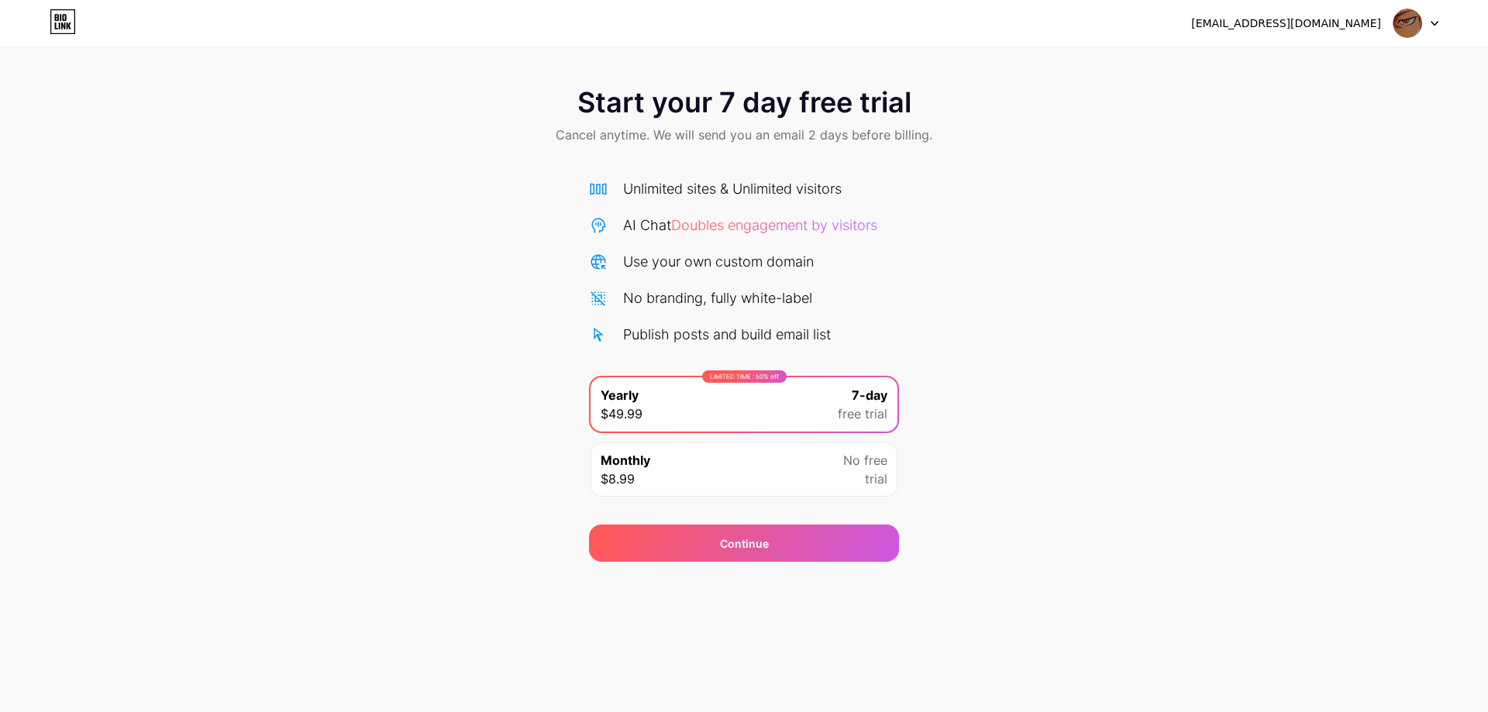
click at [1017, 505] on div "Start your 7 day free trial Cancel anytime. We will send you an email 2 days be…" at bounding box center [744, 316] width 1488 height 491
click at [832, 464] on div "Monthly $8.99 No free trial" at bounding box center [744, 470] width 307 height 54
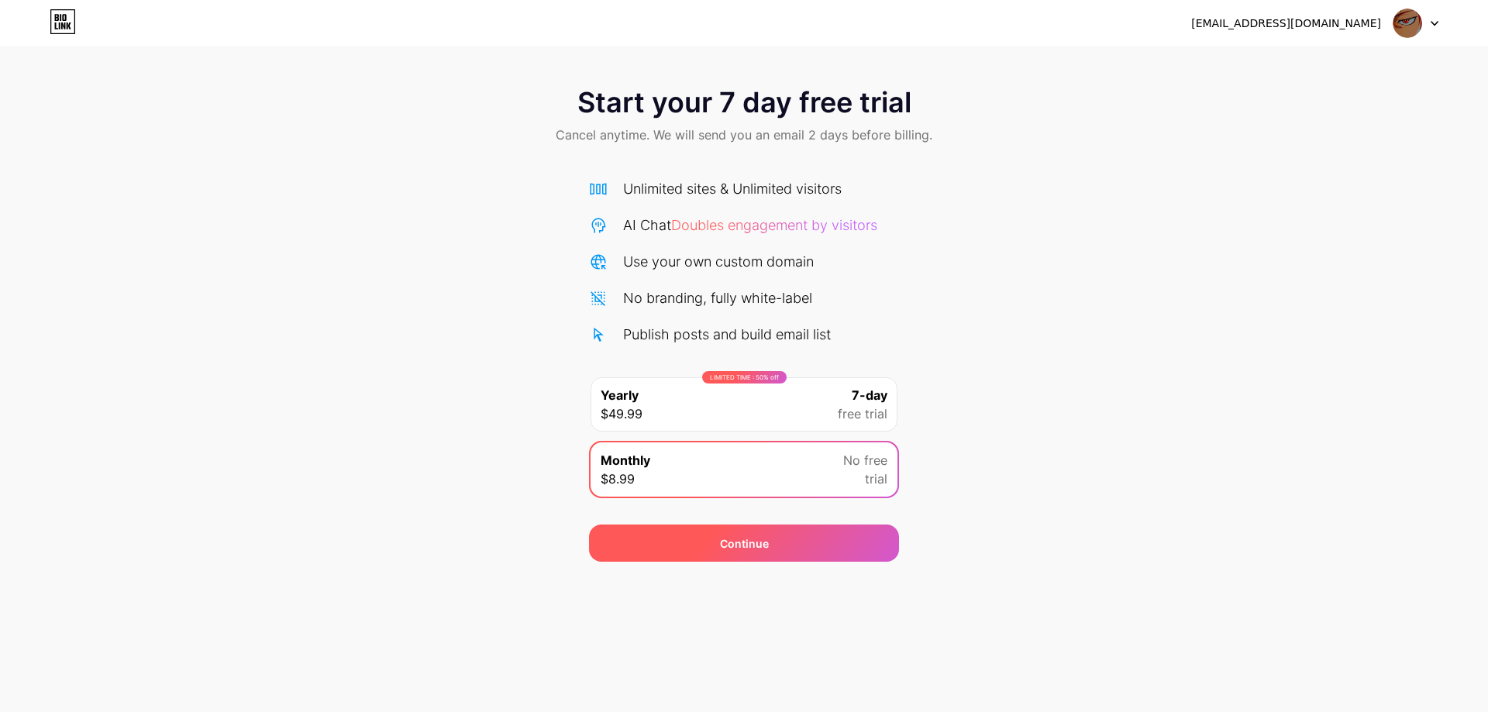
click at [846, 533] on div "Continue" at bounding box center [744, 543] width 310 height 37
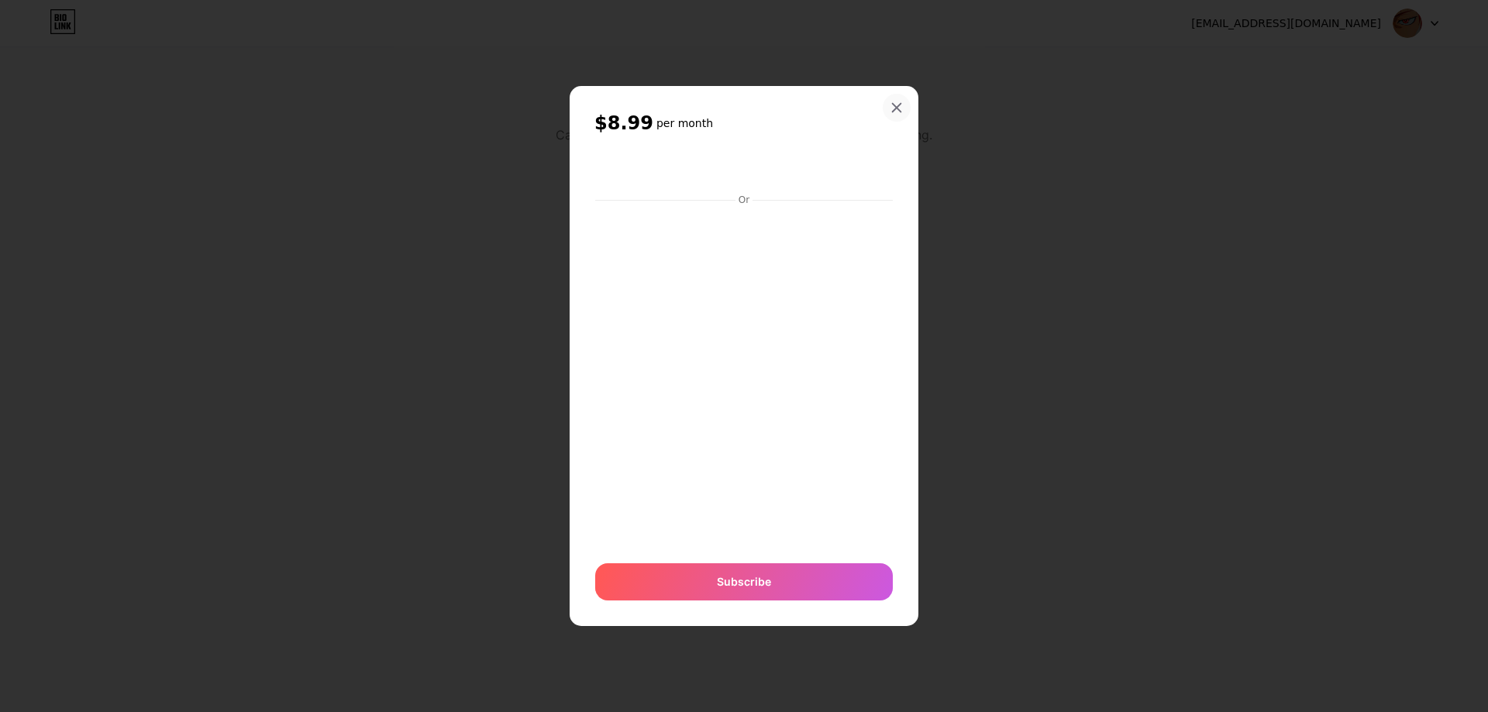
click at [903, 86] on div "$8.99 per month Or Subscribe" at bounding box center [744, 356] width 349 height 540
drag, startPoint x: 897, startPoint y: 99, endPoint x: 901, endPoint y: 109, distance: 10.1
click at [898, 102] on div at bounding box center [897, 108] width 28 height 28
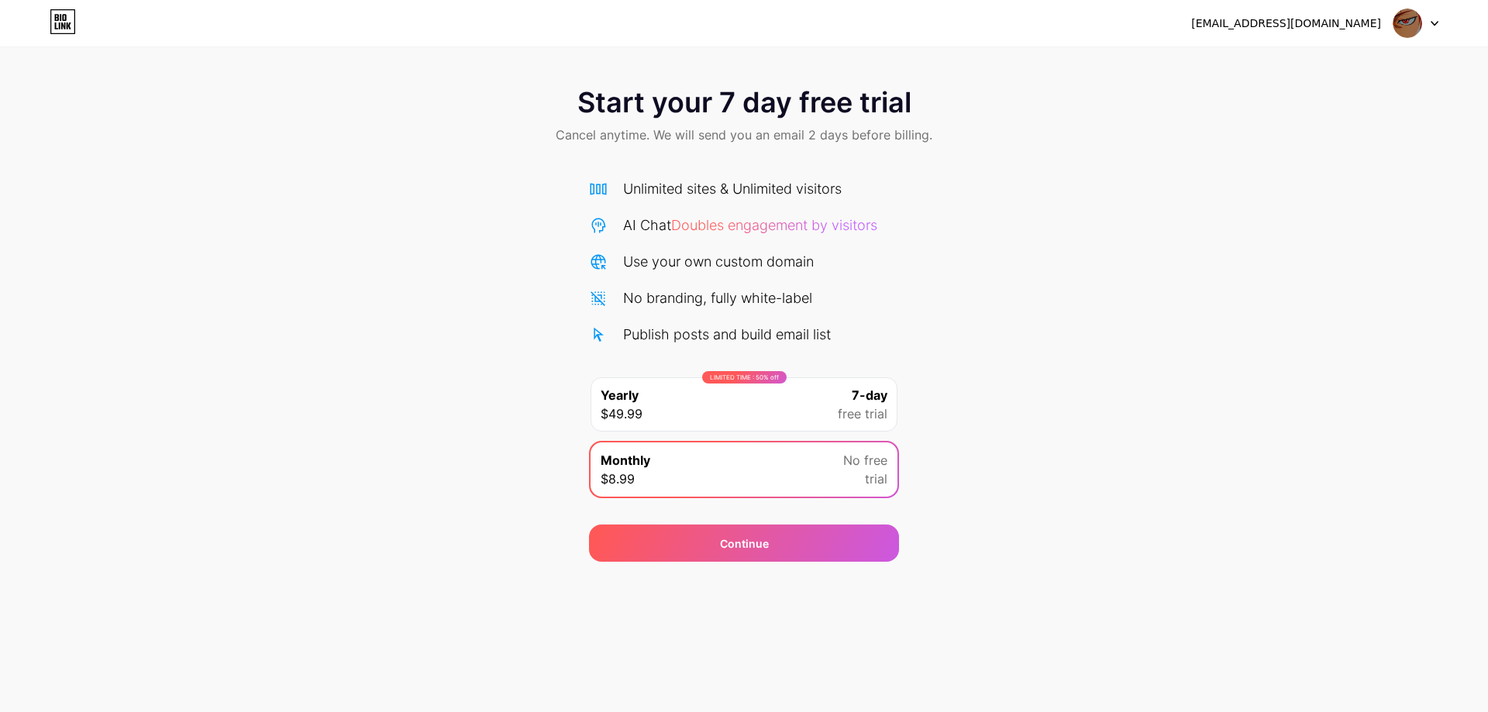
click at [1424, 26] on div at bounding box center [1416, 23] width 45 height 28
click at [669, 102] on span "Start your 7 day free trial" at bounding box center [744, 102] width 334 height 31
click at [71, 23] on icon at bounding box center [69, 25] width 5 height 7
click at [698, 231] on span "Doubles engagement by visitors" at bounding box center [774, 225] width 206 height 16
drag, startPoint x: 697, startPoint y: 217, endPoint x: 667, endPoint y: 186, distance: 42.8
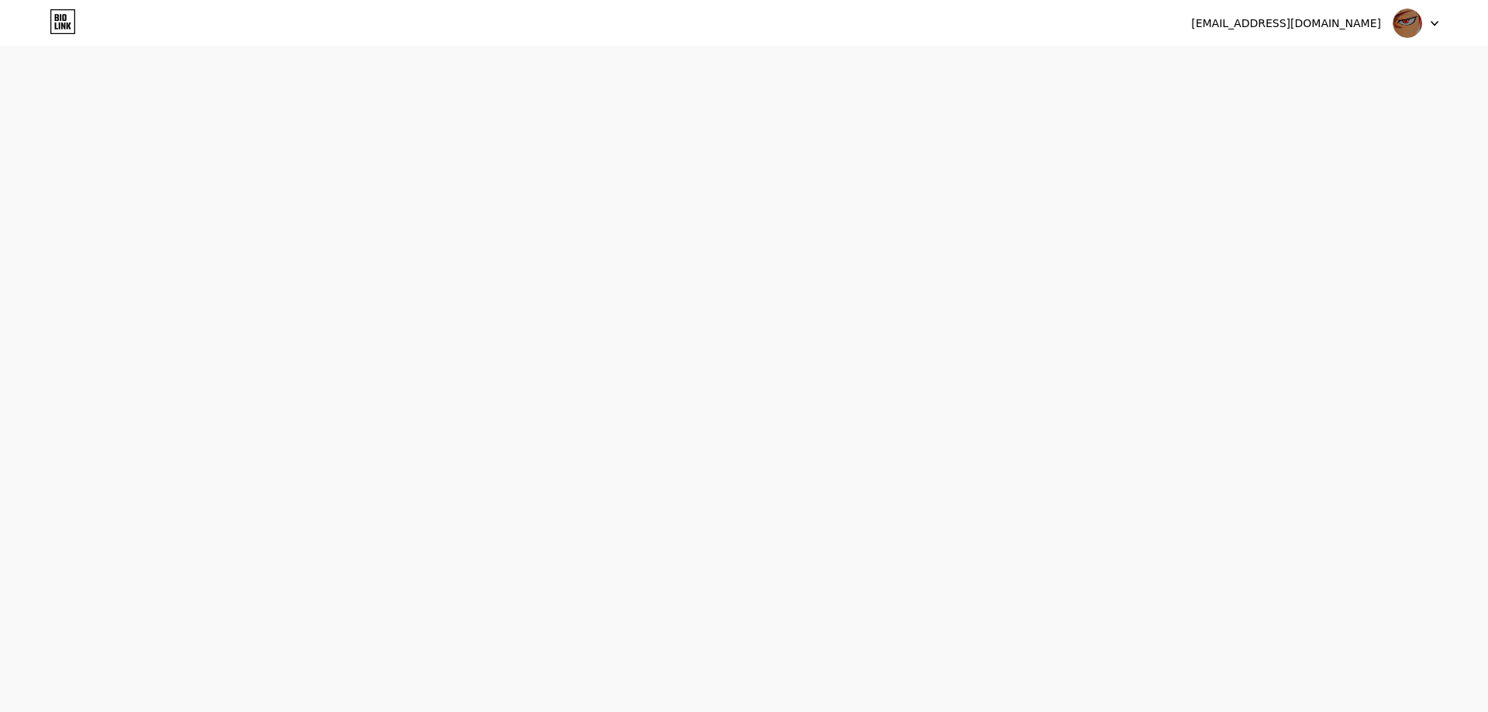
drag, startPoint x: 661, startPoint y: 188, endPoint x: 550, endPoint y: 124, distance: 128.2
